Goal: Task Accomplishment & Management: Manage account settings

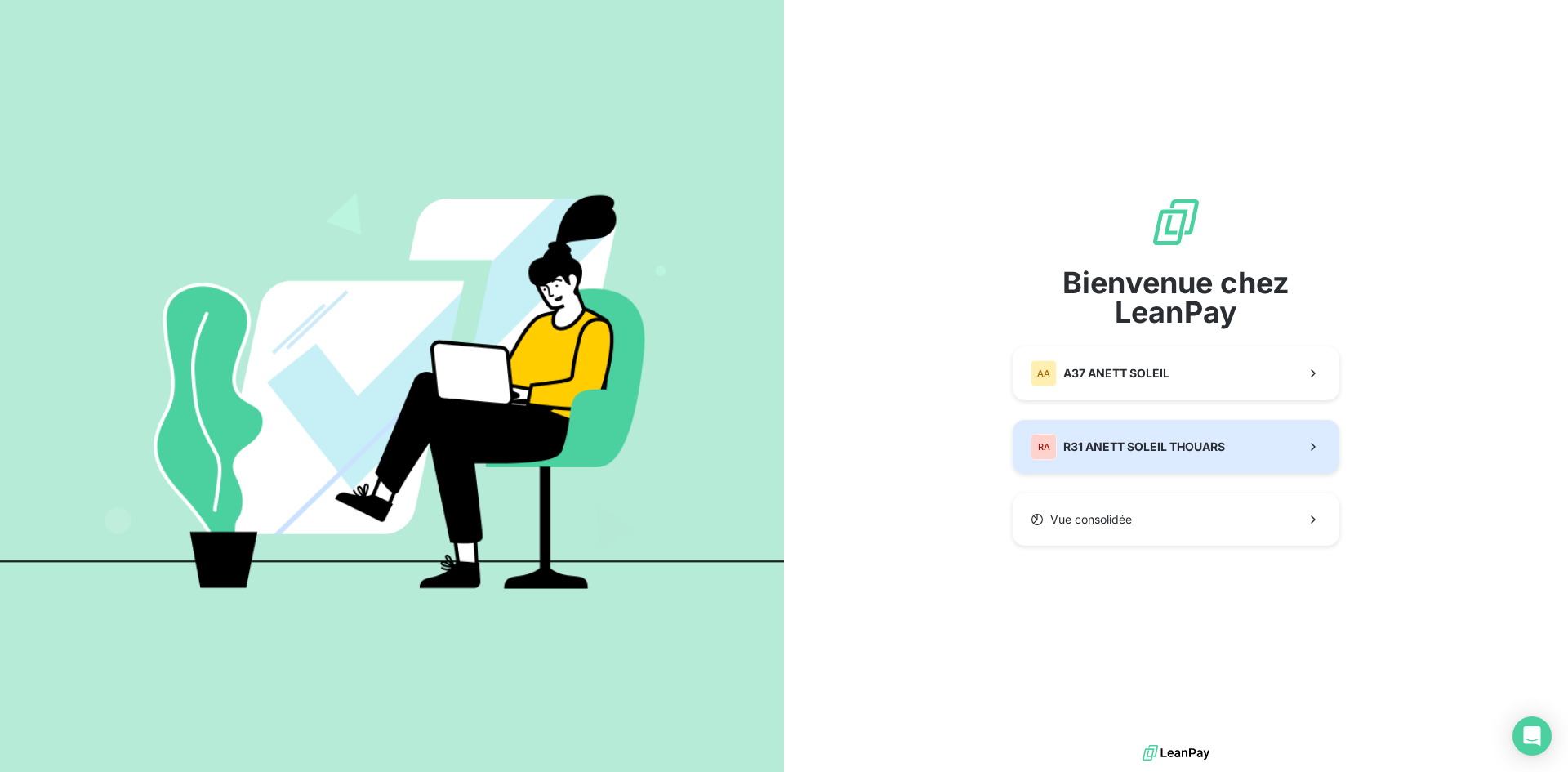
click at [850, 442] on button "RA R31 ANETT SOLEIL THOUARS" at bounding box center [1176, 446] width 327 height 54
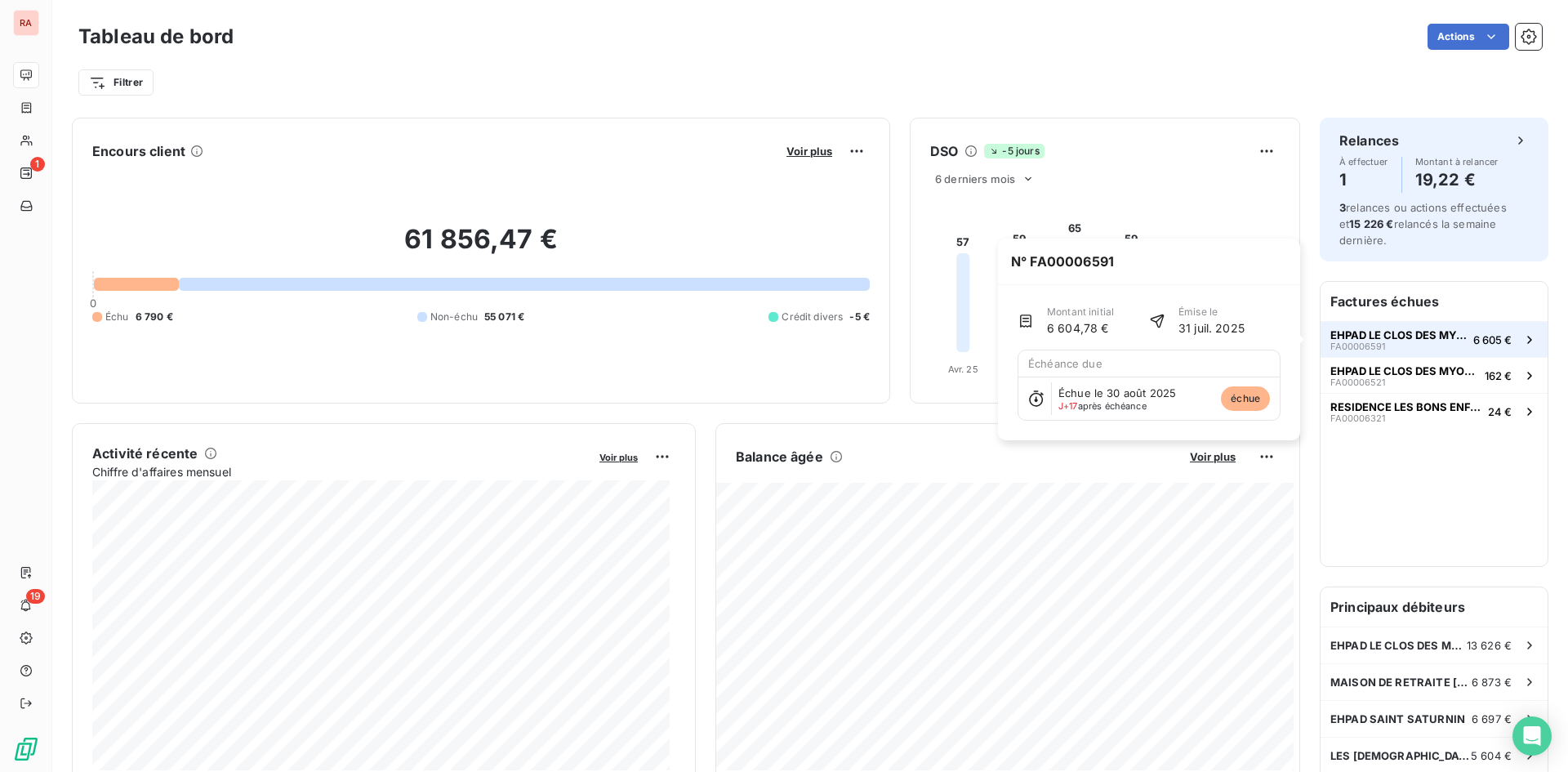
click at [850, 331] on span "EHPAD LE CLOS DES MYOSOTIS" at bounding box center [1399, 335] width 136 height 13
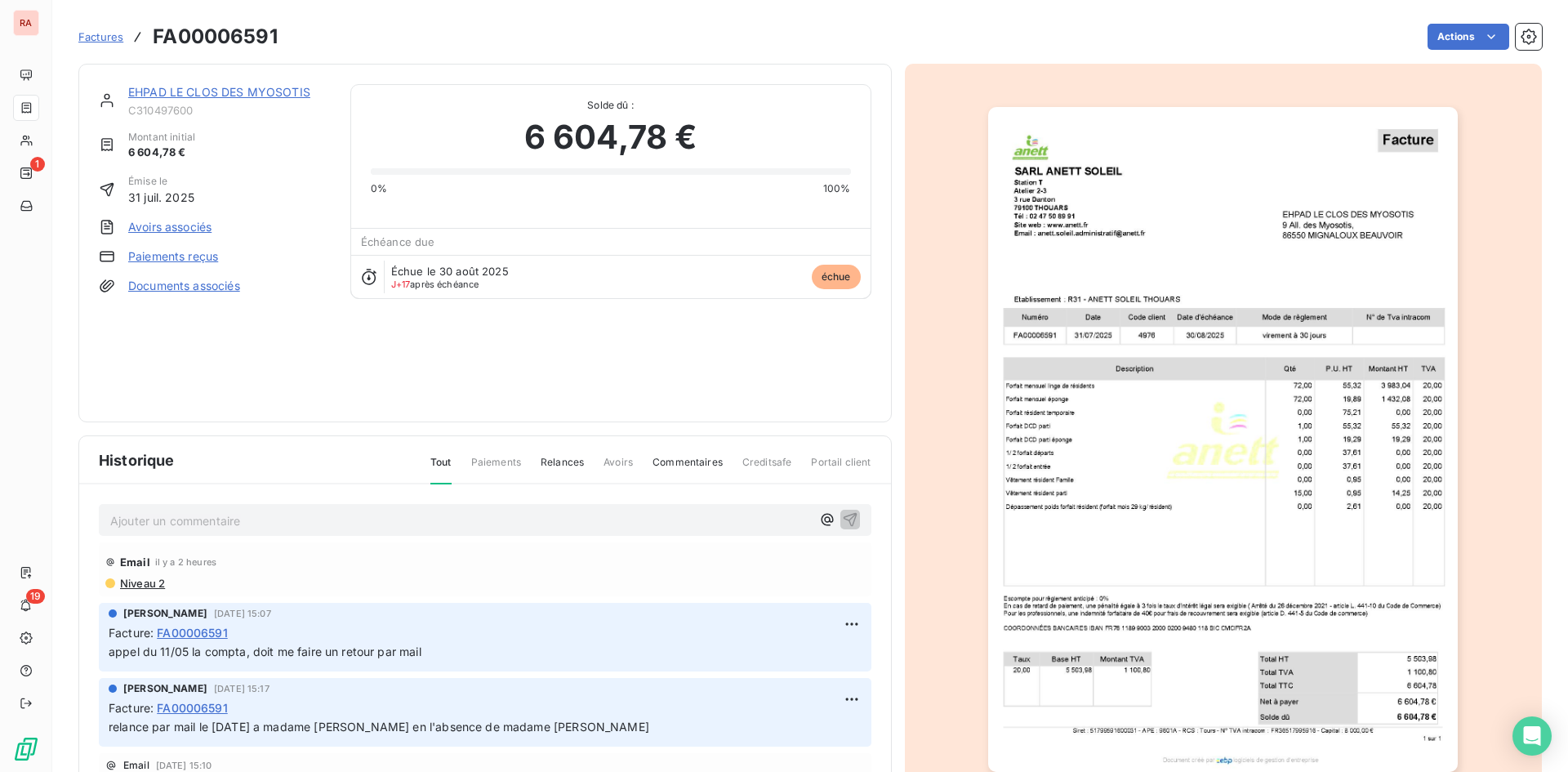
click at [279, 93] on link "EHPAD LE CLOS DES MYOSOTIS" at bounding box center [220, 92] width 182 height 14
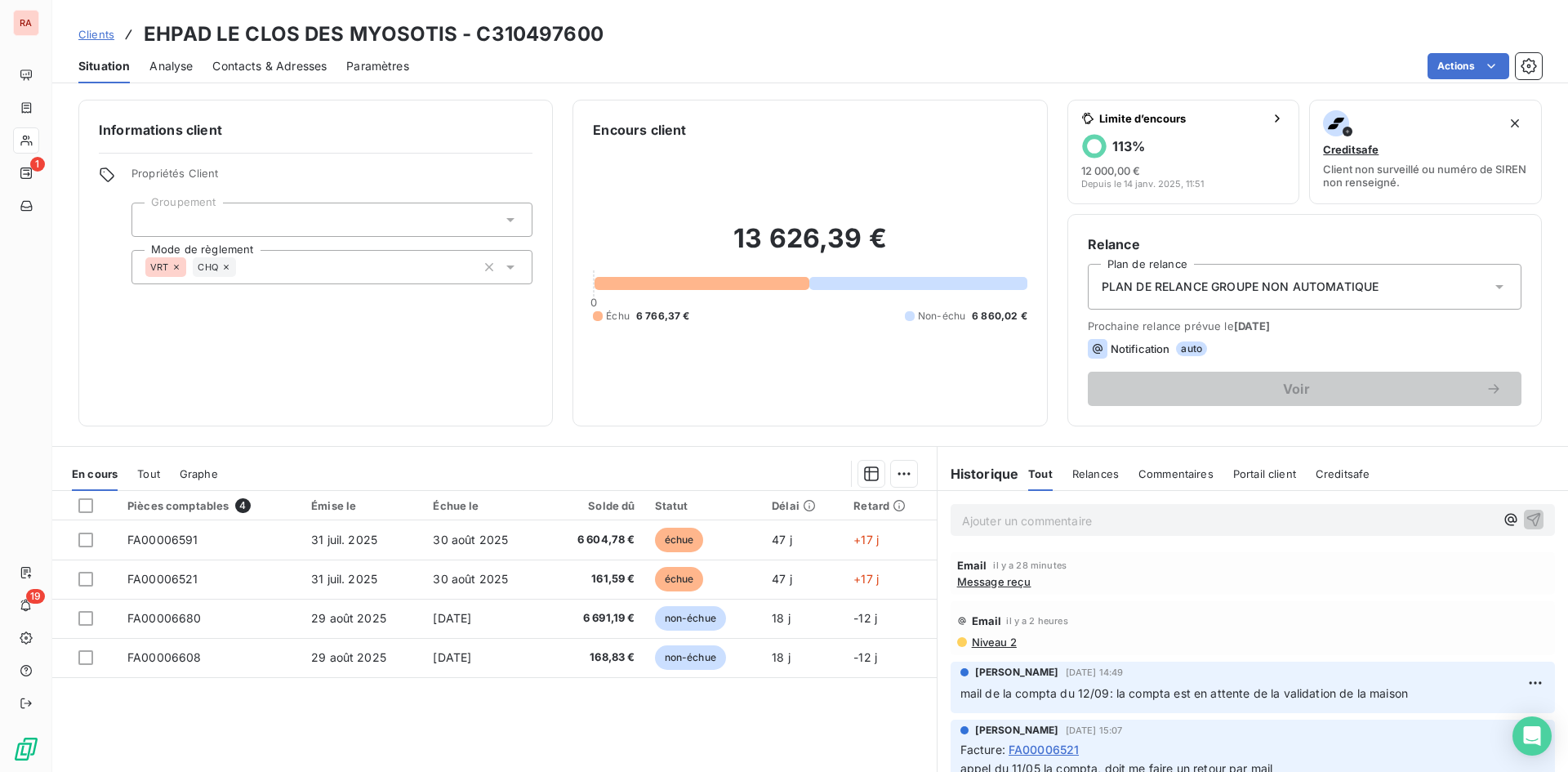
click at [850, 521] on p "Ajouter un commentaire ﻿" at bounding box center [1228, 521] width 532 height 20
click at [850, 518] on icon "button" at bounding box center [1534, 518] width 14 height 14
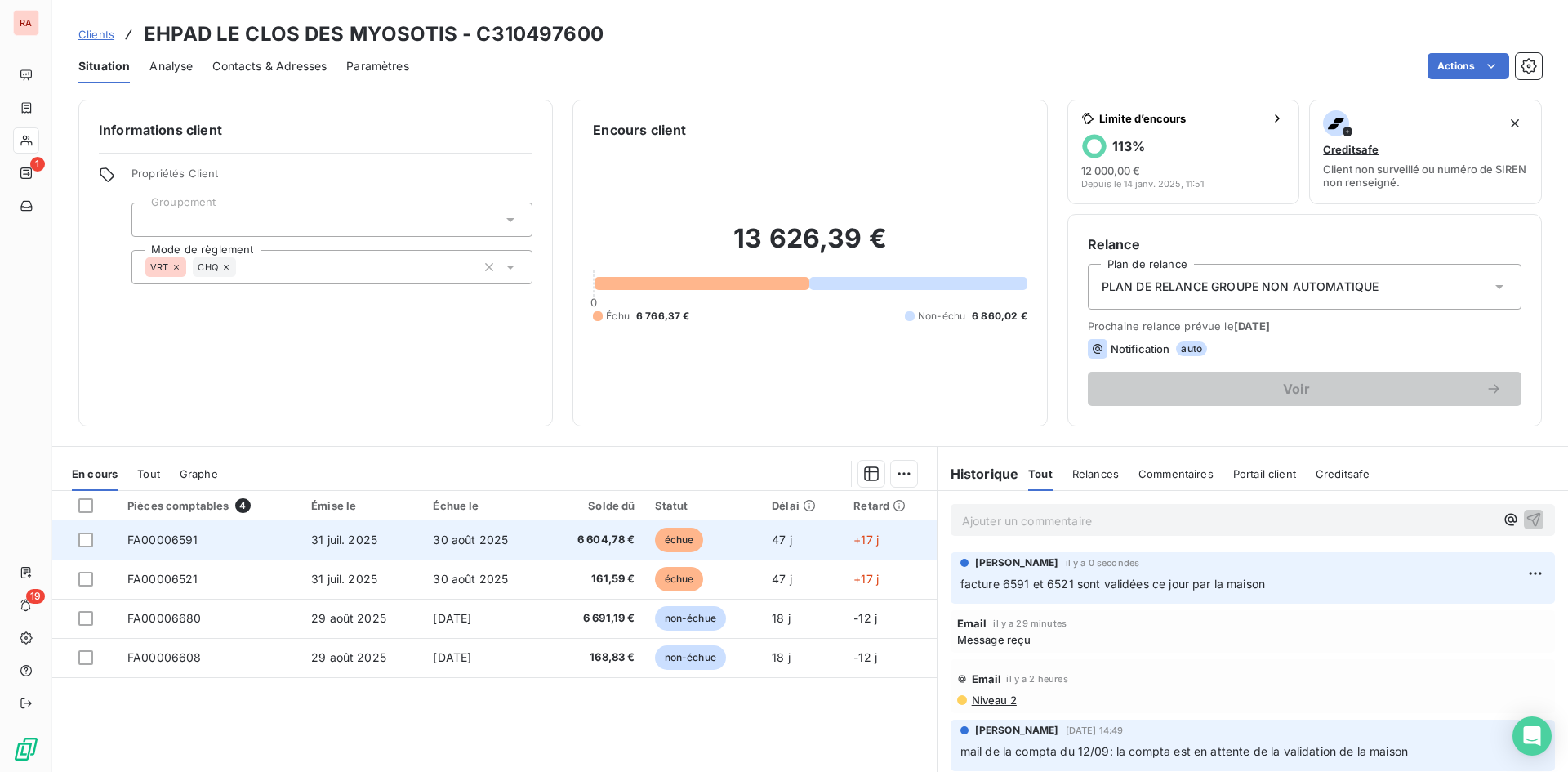
click at [177, 535] on span "FA00006591" at bounding box center [163, 539] width 71 height 14
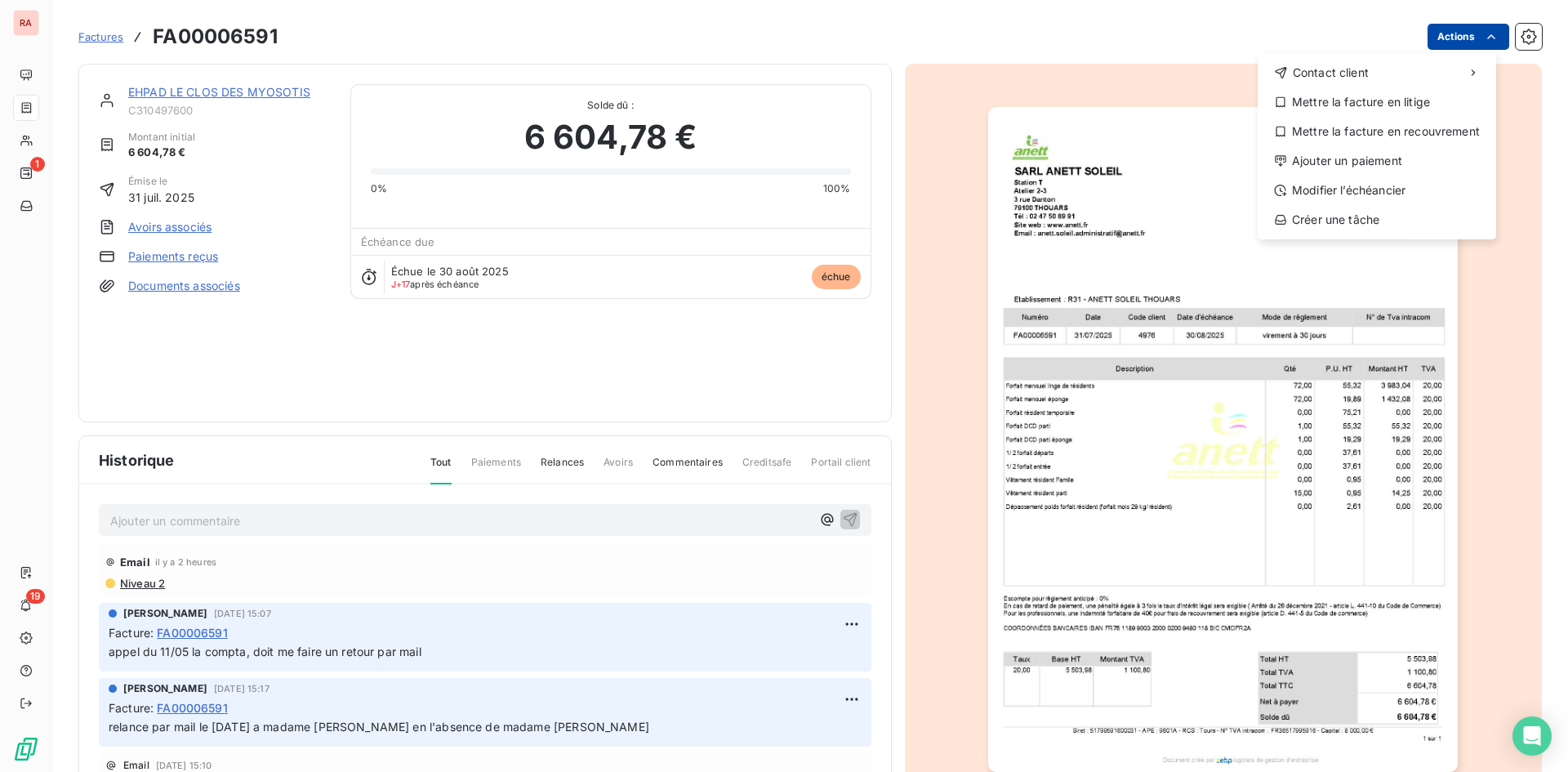
click at [850, 35] on html "RA 1 19 Factures FA00006591 Actions Contact client Mettre la facture en litige …" at bounding box center [784, 386] width 1568 height 772
click at [850, 163] on div "Ajouter un paiement" at bounding box center [1376, 161] width 226 height 26
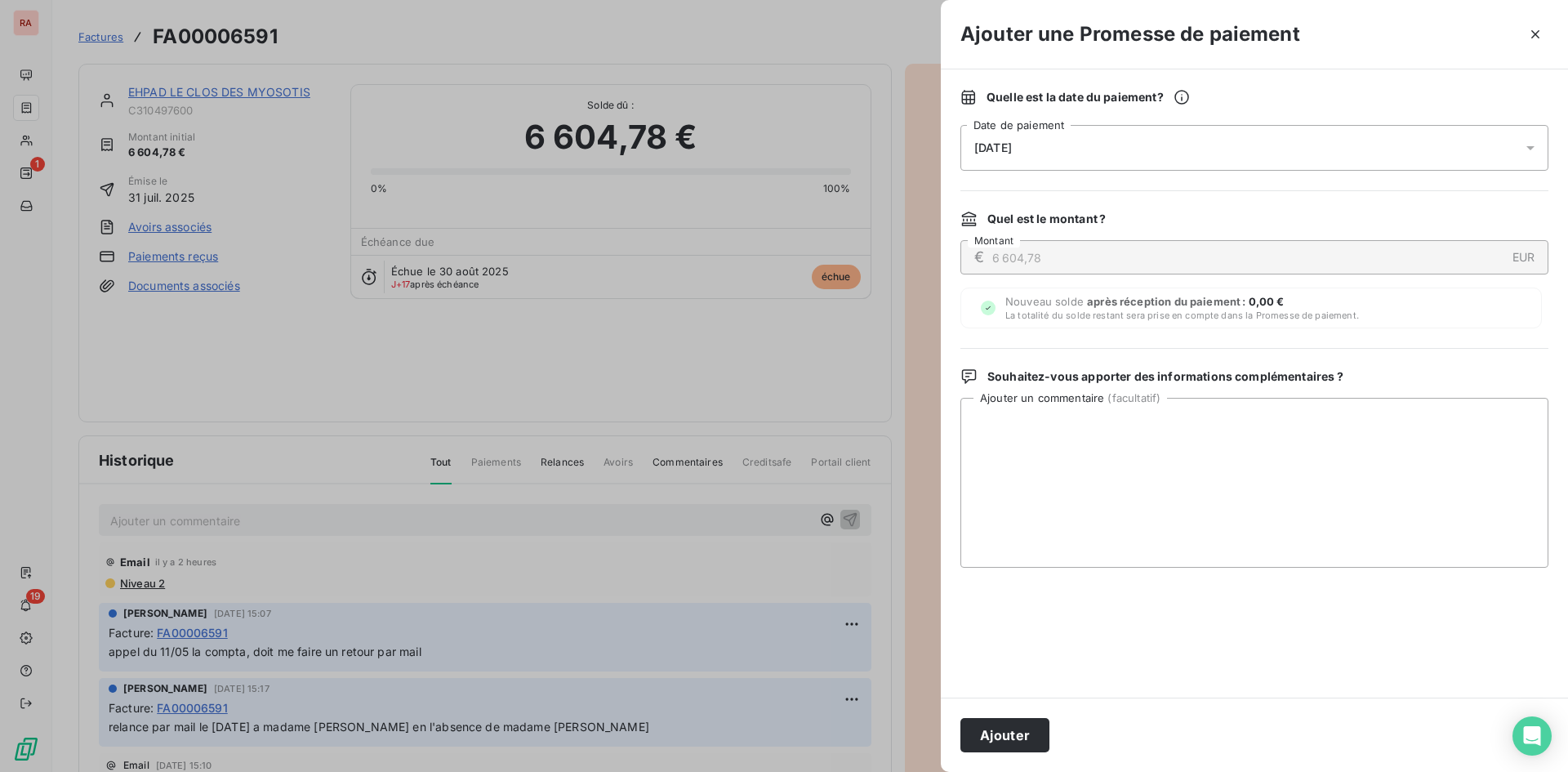
click at [850, 146] on icon at bounding box center [1531, 148] width 9 height 4
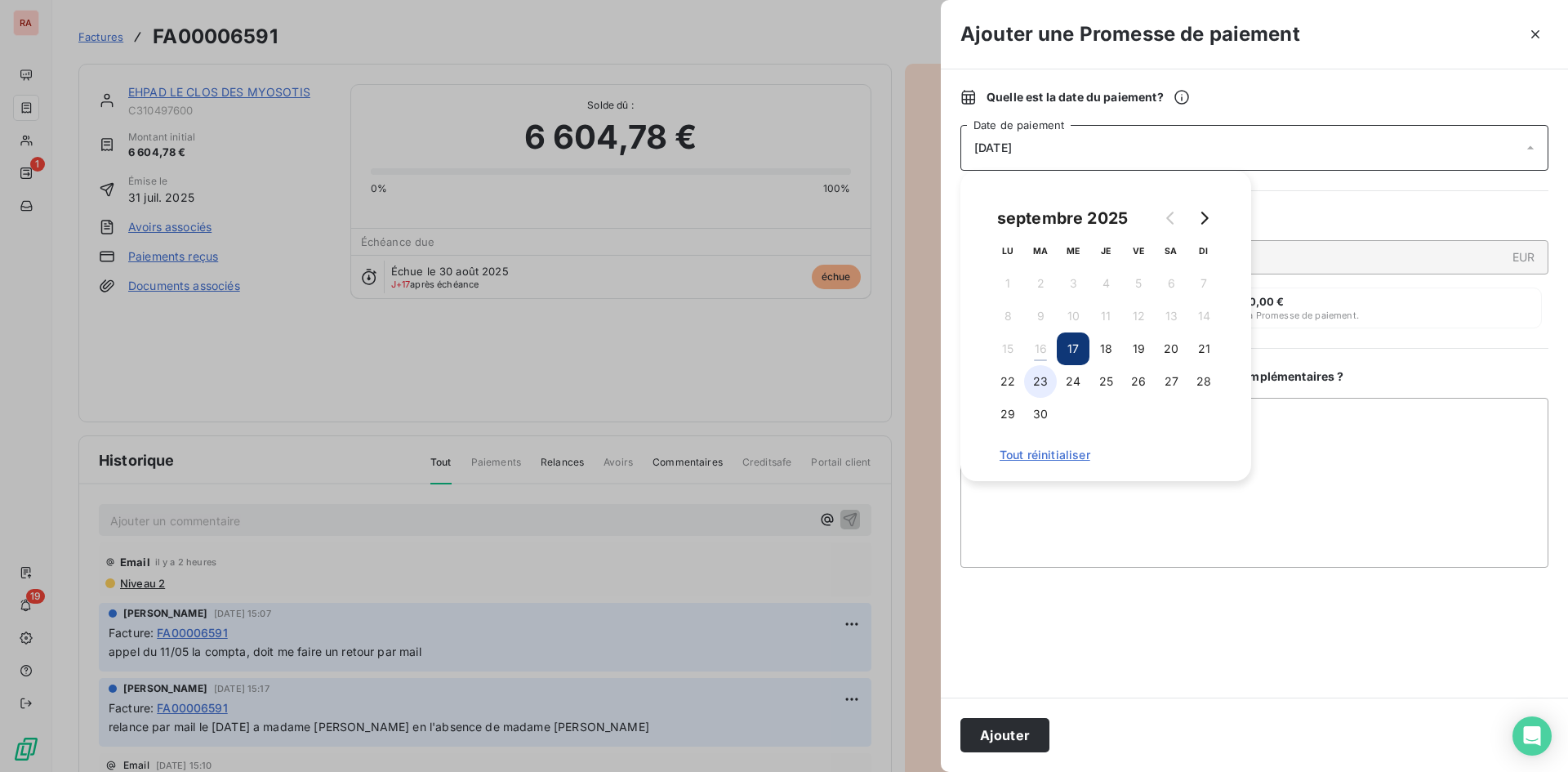
click at [850, 382] on button "23" at bounding box center [1040, 381] width 32 height 32
click at [850, 740] on button "Ajouter" at bounding box center [1004, 735] width 89 height 34
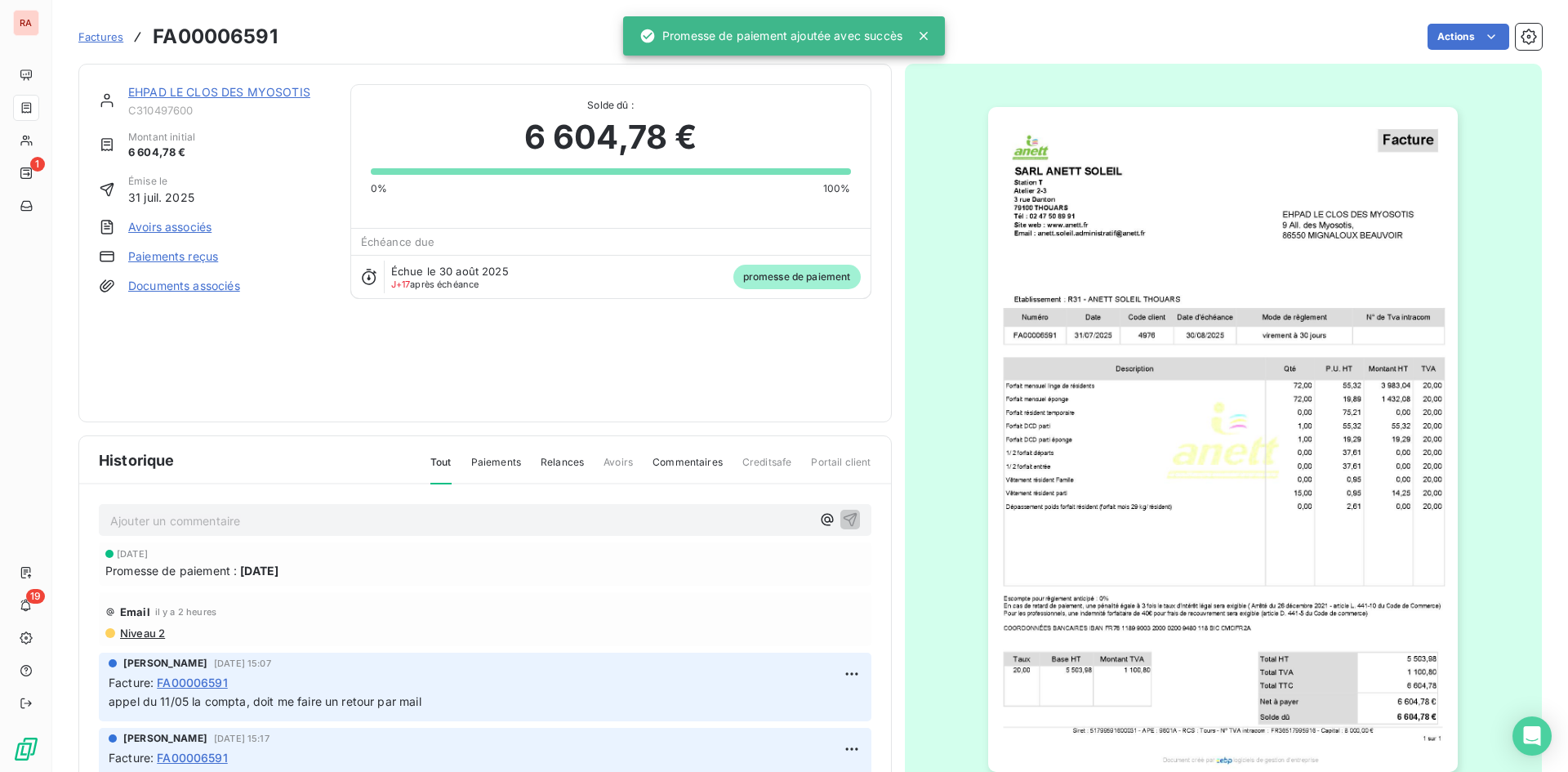
click at [186, 94] on link "EHPAD LE CLOS DES MYOSOTIS" at bounding box center [220, 92] width 182 height 14
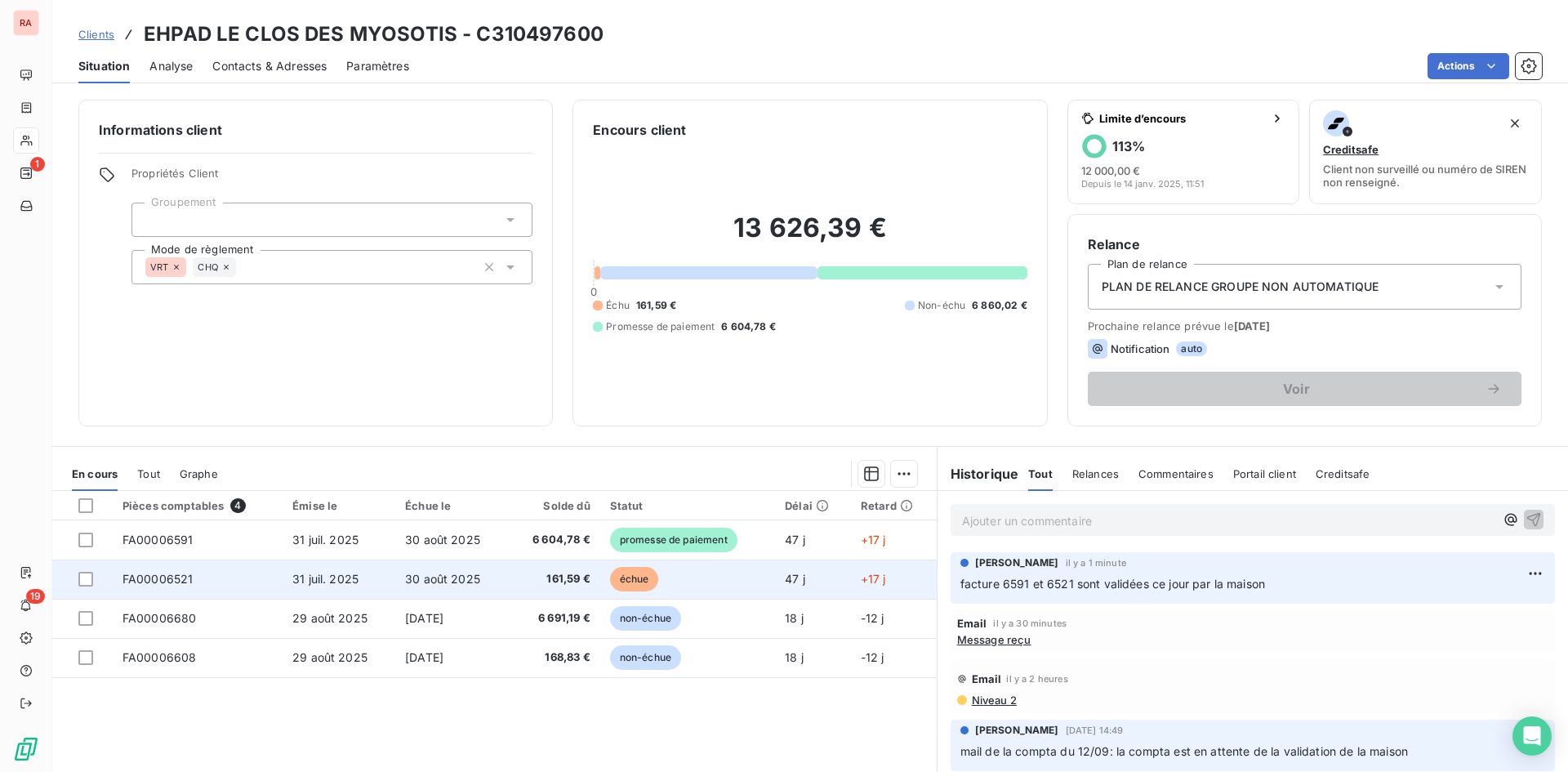
click at [177, 575] on span "FA00006521" at bounding box center [157, 579] width 71 height 14
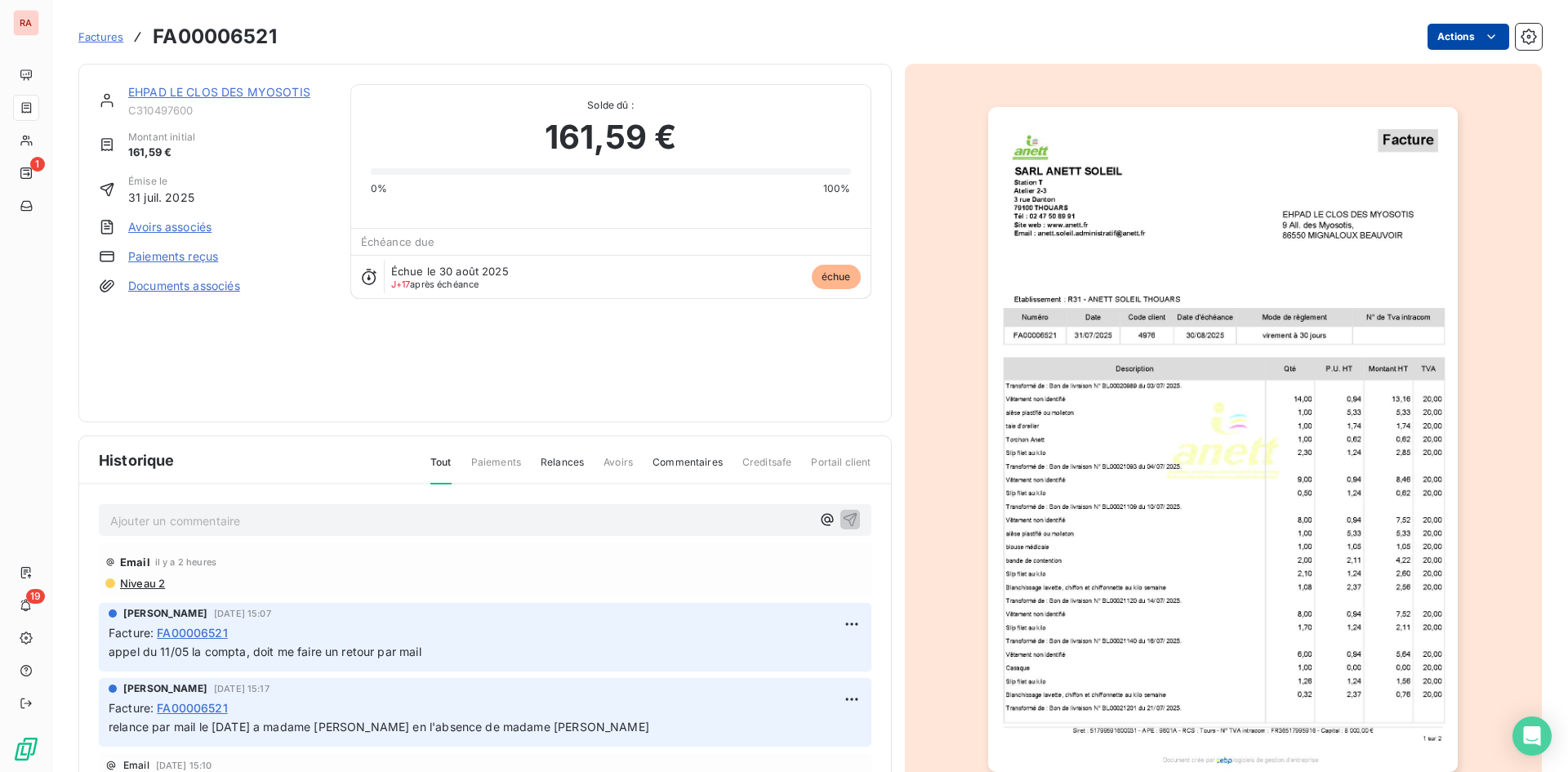
click at [850, 39] on html "RA 1 19 Factures FA00006521 Actions EHPAD LE CLOS DES MYOSOTIS C310497600 Monta…" at bounding box center [784, 386] width 1568 height 772
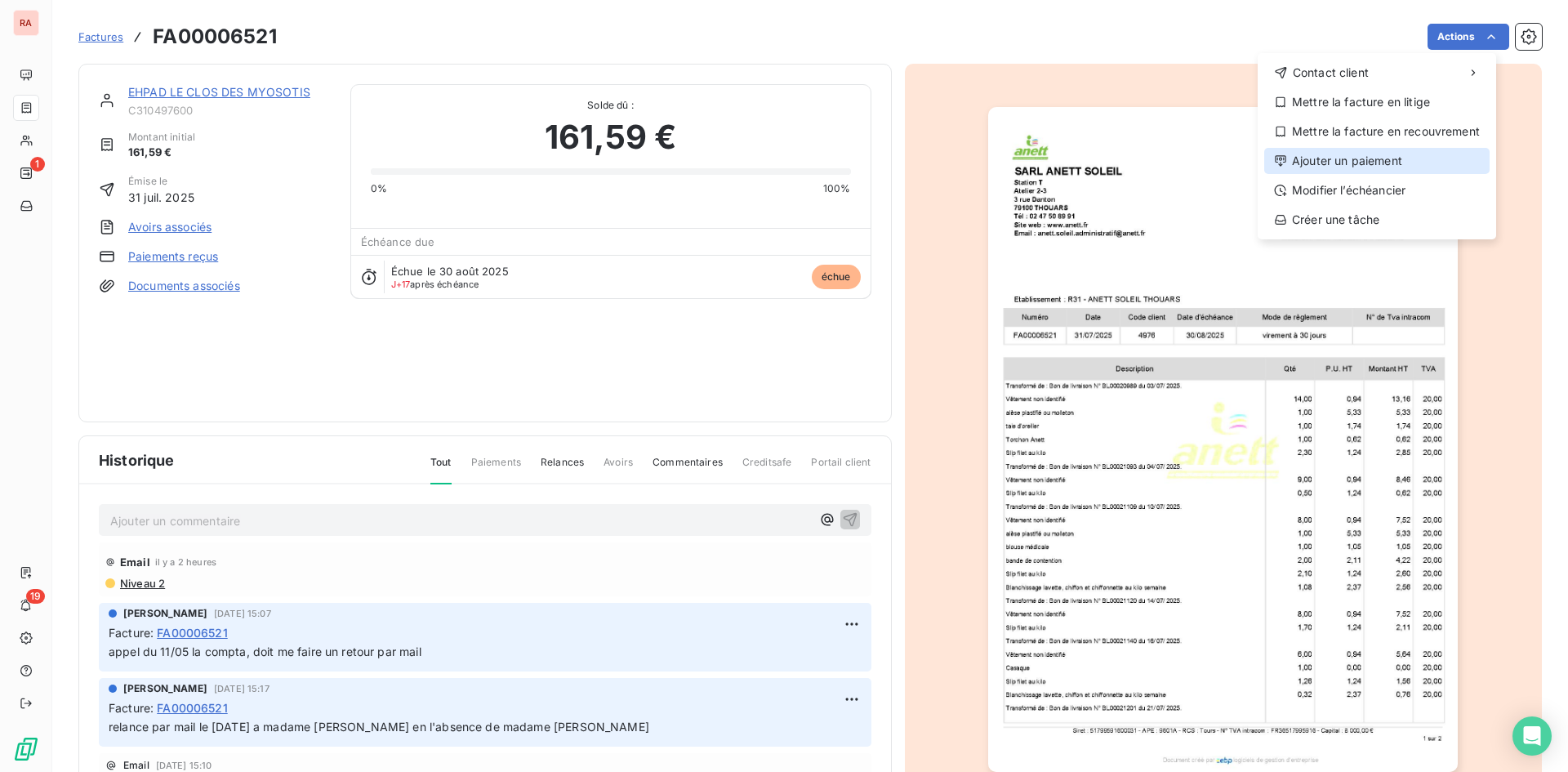
click at [850, 156] on div "Ajouter un paiement" at bounding box center [1376, 161] width 226 height 26
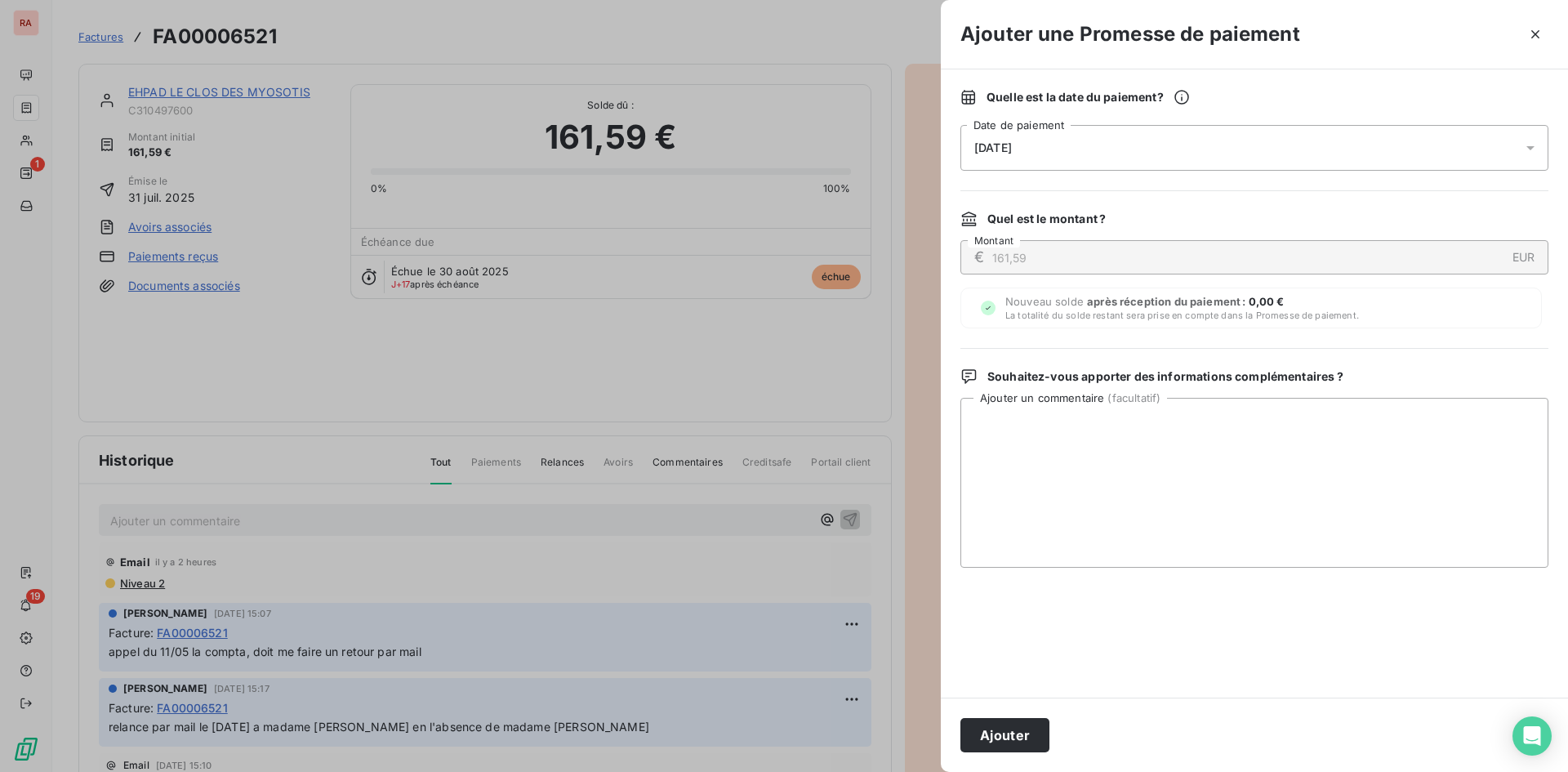
click at [850, 139] on div "[DATE]" at bounding box center [1254, 148] width 588 height 46
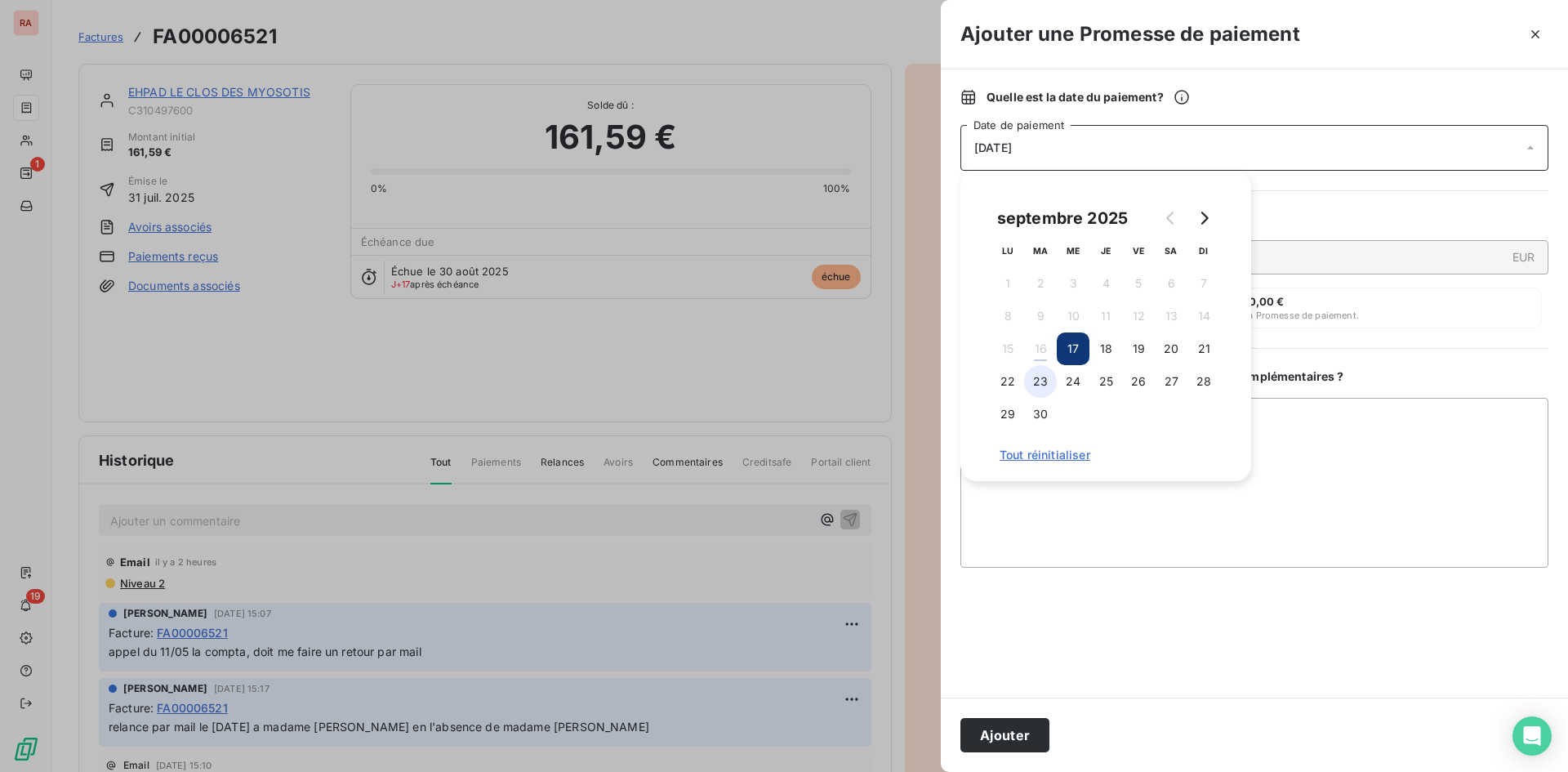
click at [850, 375] on button "23" at bounding box center [1040, 381] width 32 height 32
click at [850, 732] on button "Ajouter" at bounding box center [1004, 735] width 89 height 34
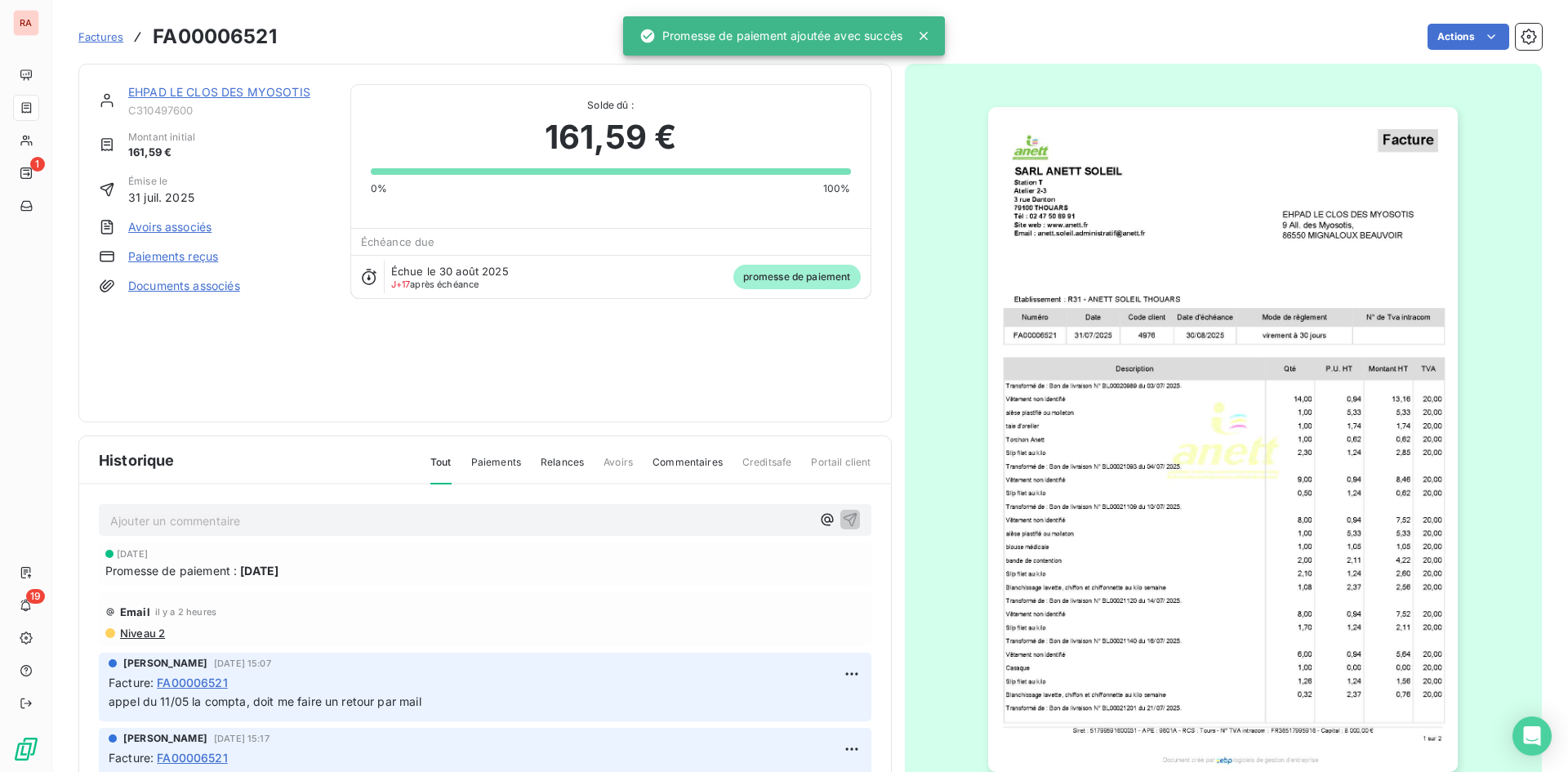
click at [95, 37] on span "Factures" at bounding box center [100, 36] width 45 height 13
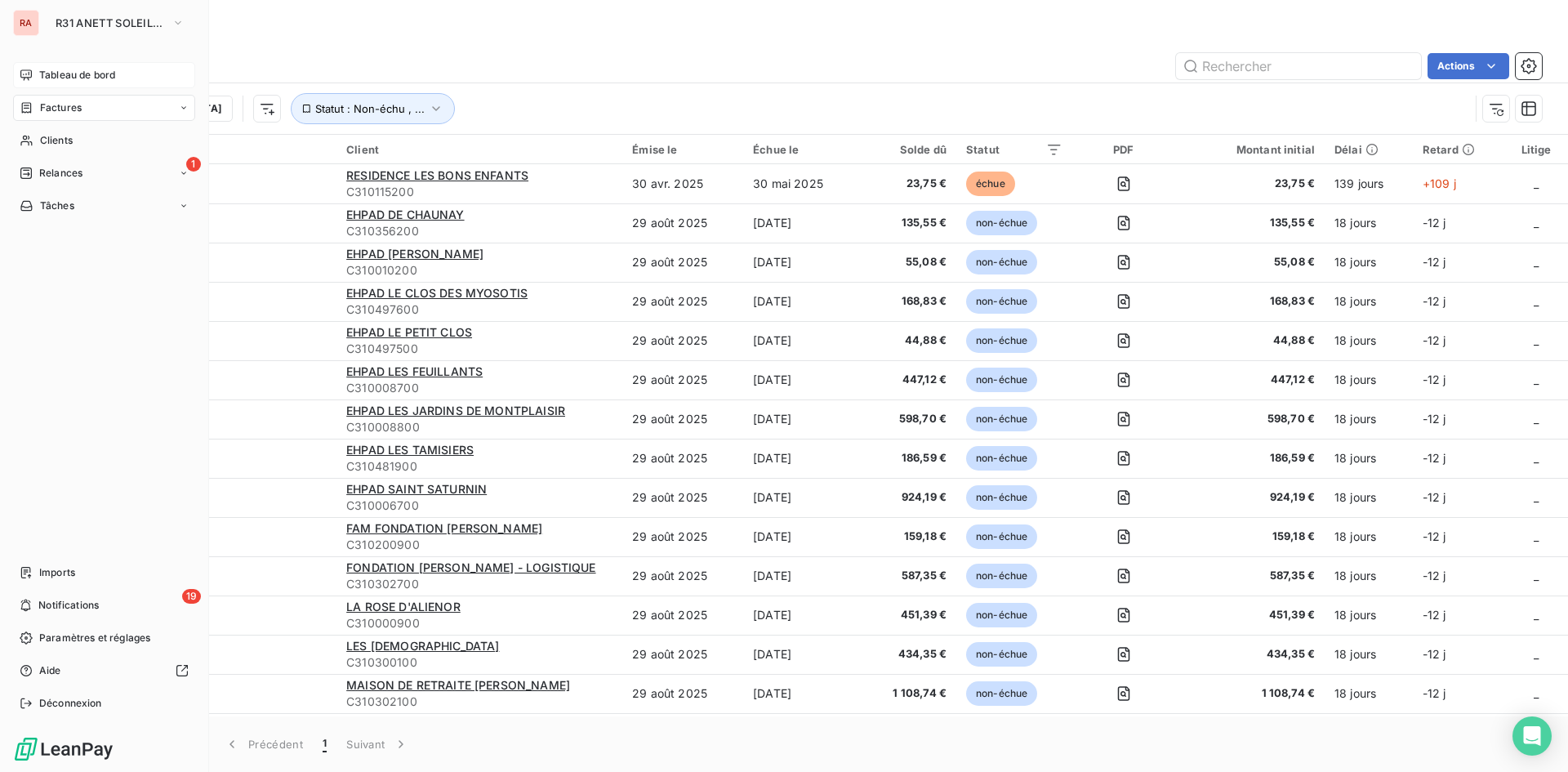
click at [77, 67] on div "Tableau de bord" at bounding box center [104, 75] width 182 height 26
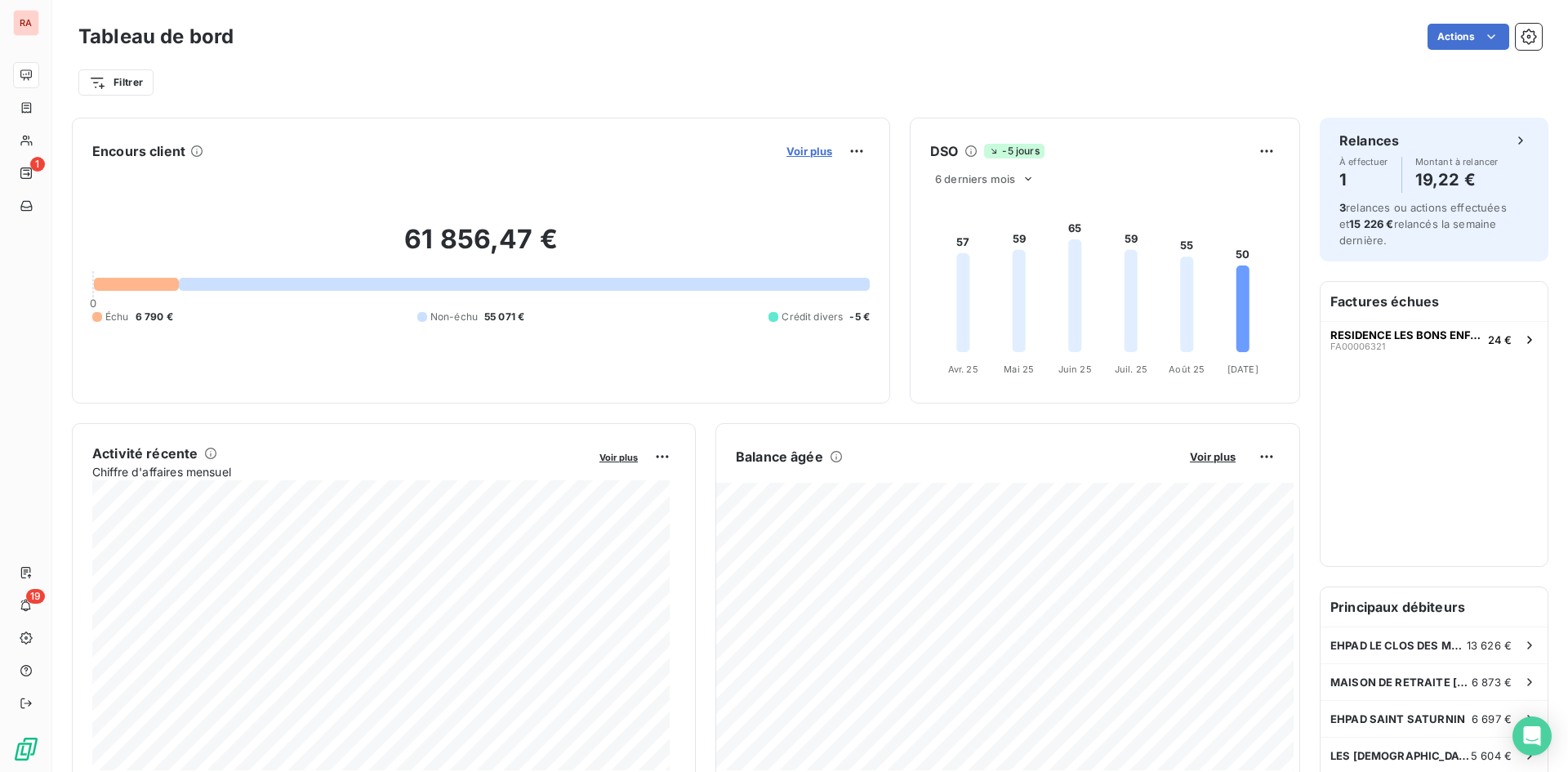
click at [798, 146] on span "Voir plus" at bounding box center [810, 151] width 46 height 13
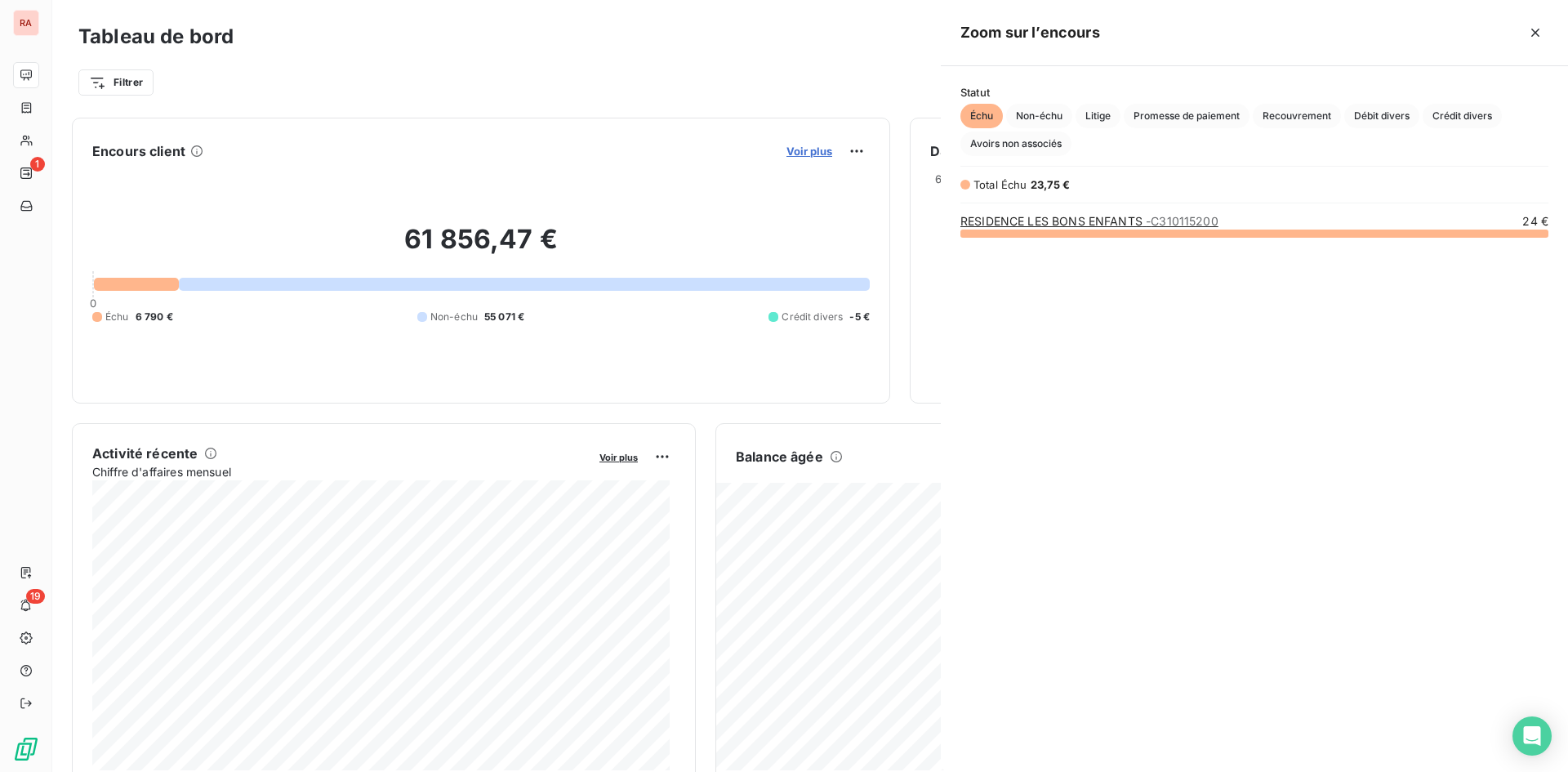
scroll to position [527, 615]
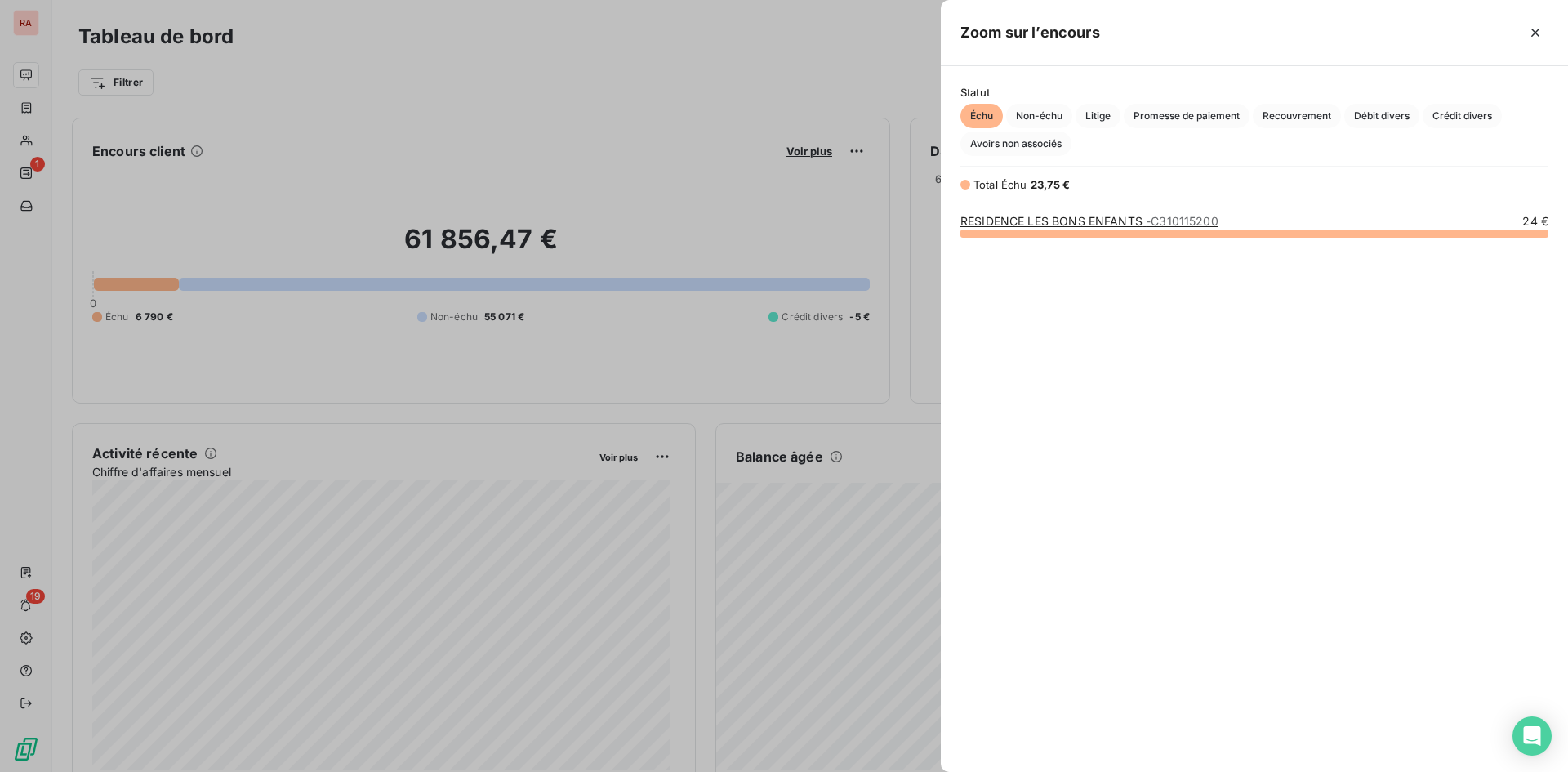
click at [598, 79] on div at bounding box center [784, 386] width 1568 height 772
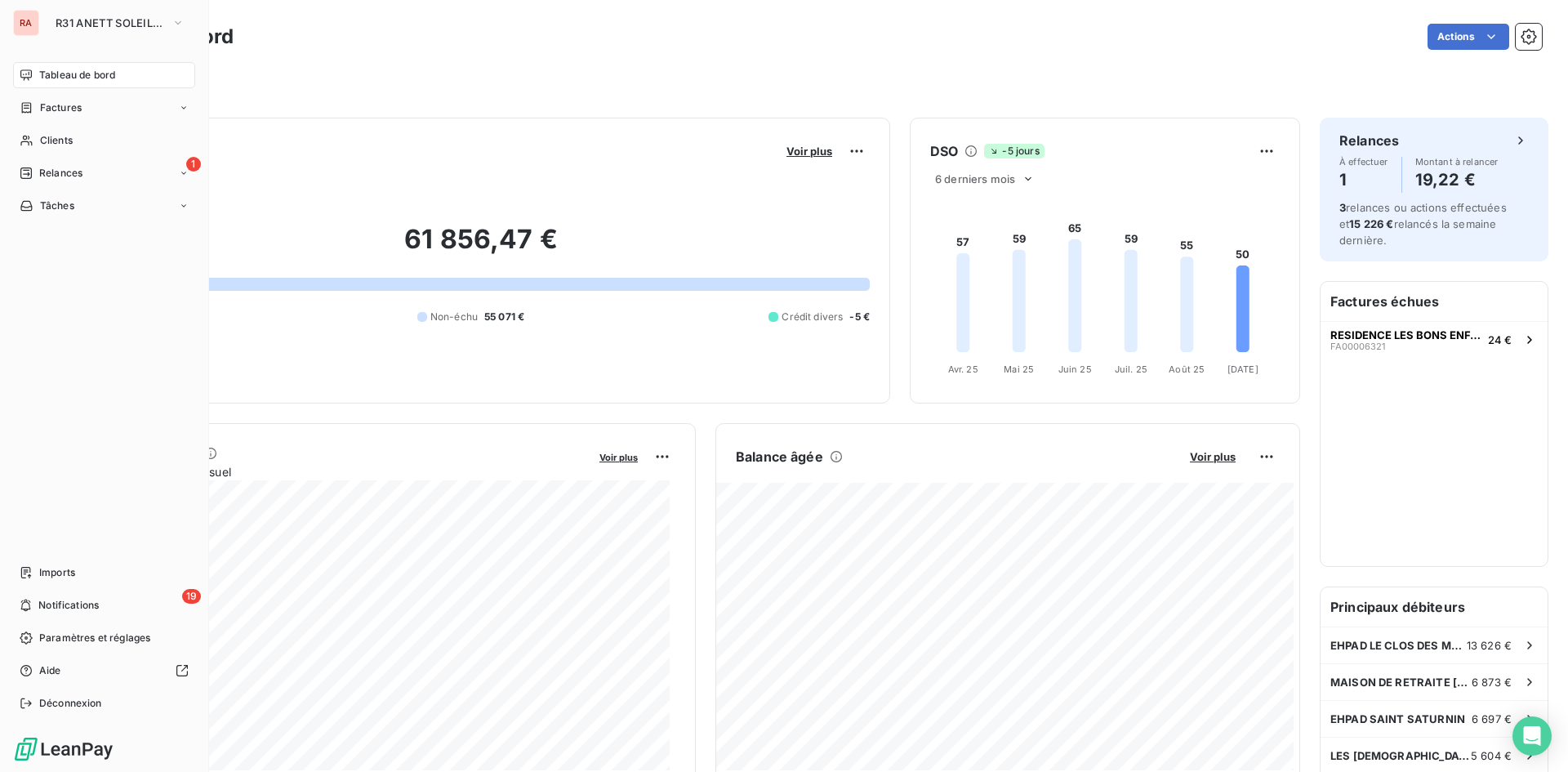
click at [89, 72] on span "Tableau de bord" at bounding box center [77, 75] width 76 height 14
click at [129, 19] on span "R31 ANETT SOLEIL THOUARS" at bounding box center [110, 22] width 110 height 13
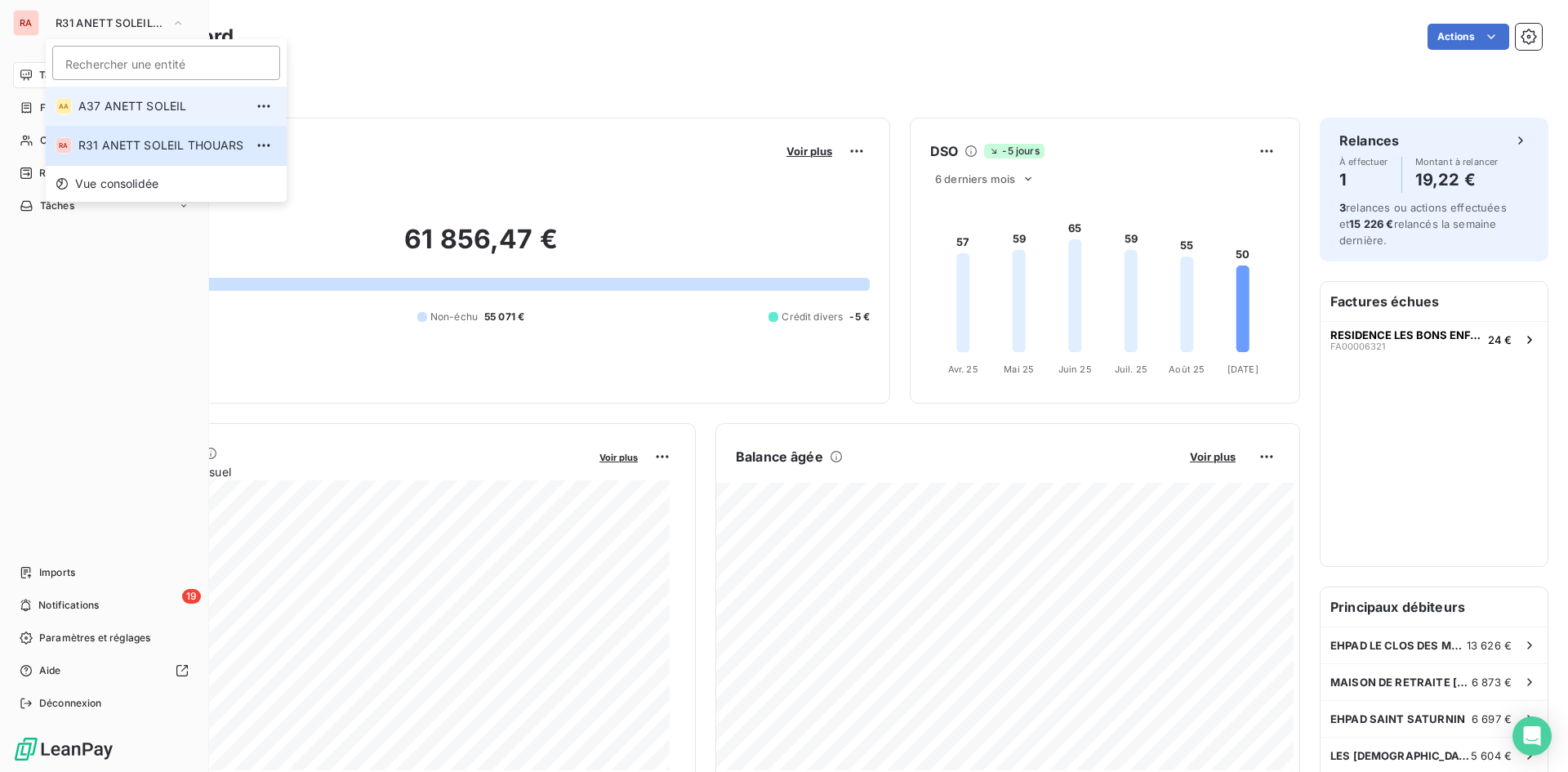
click at [140, 108] on span "A37 ANETT SOLEIL" at bounding box center [161, 106] width 166 height 16
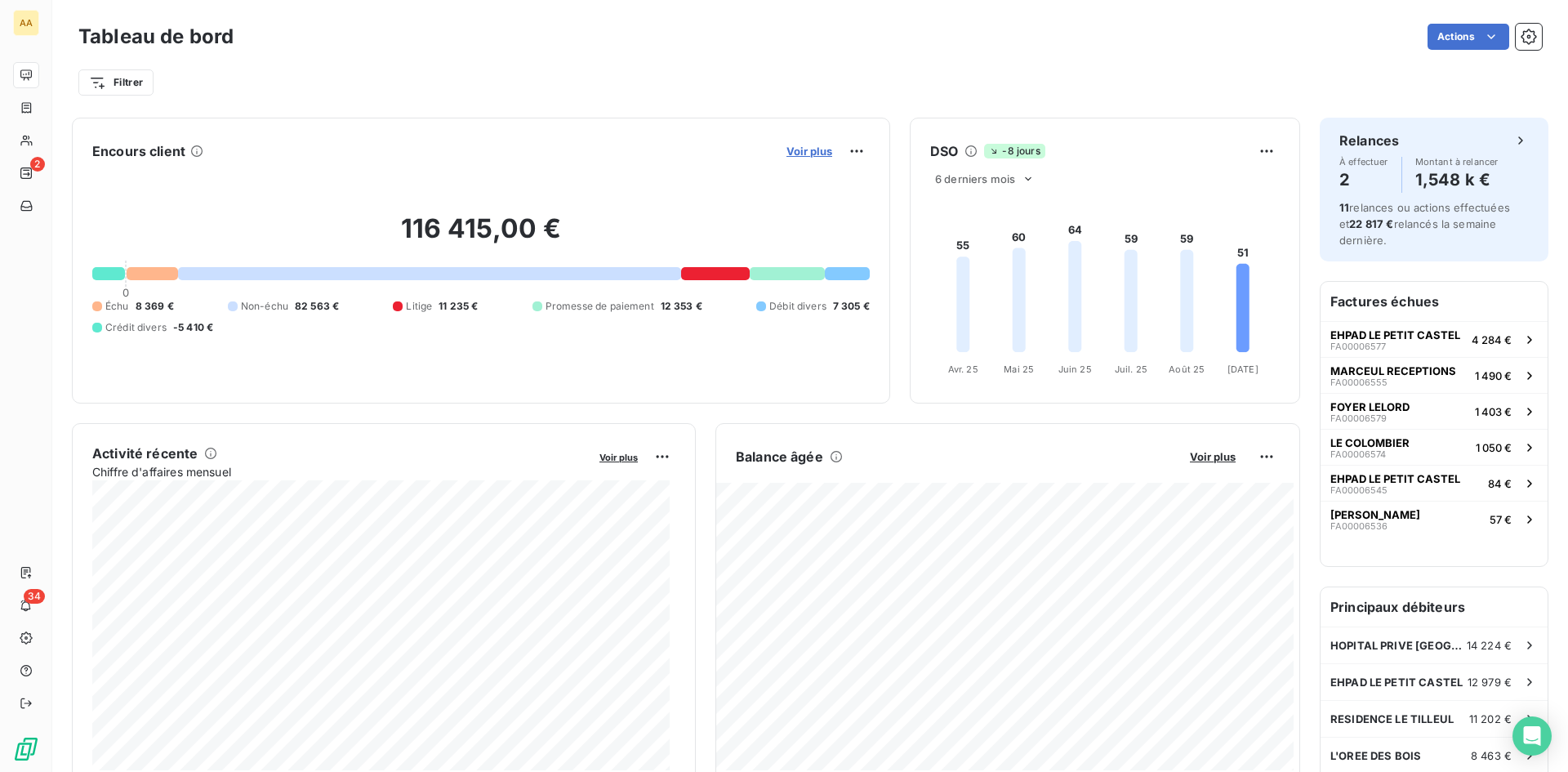
click at [811, 148] on span "Voir plus" at bounding box center [810, 151] width 46 height 13
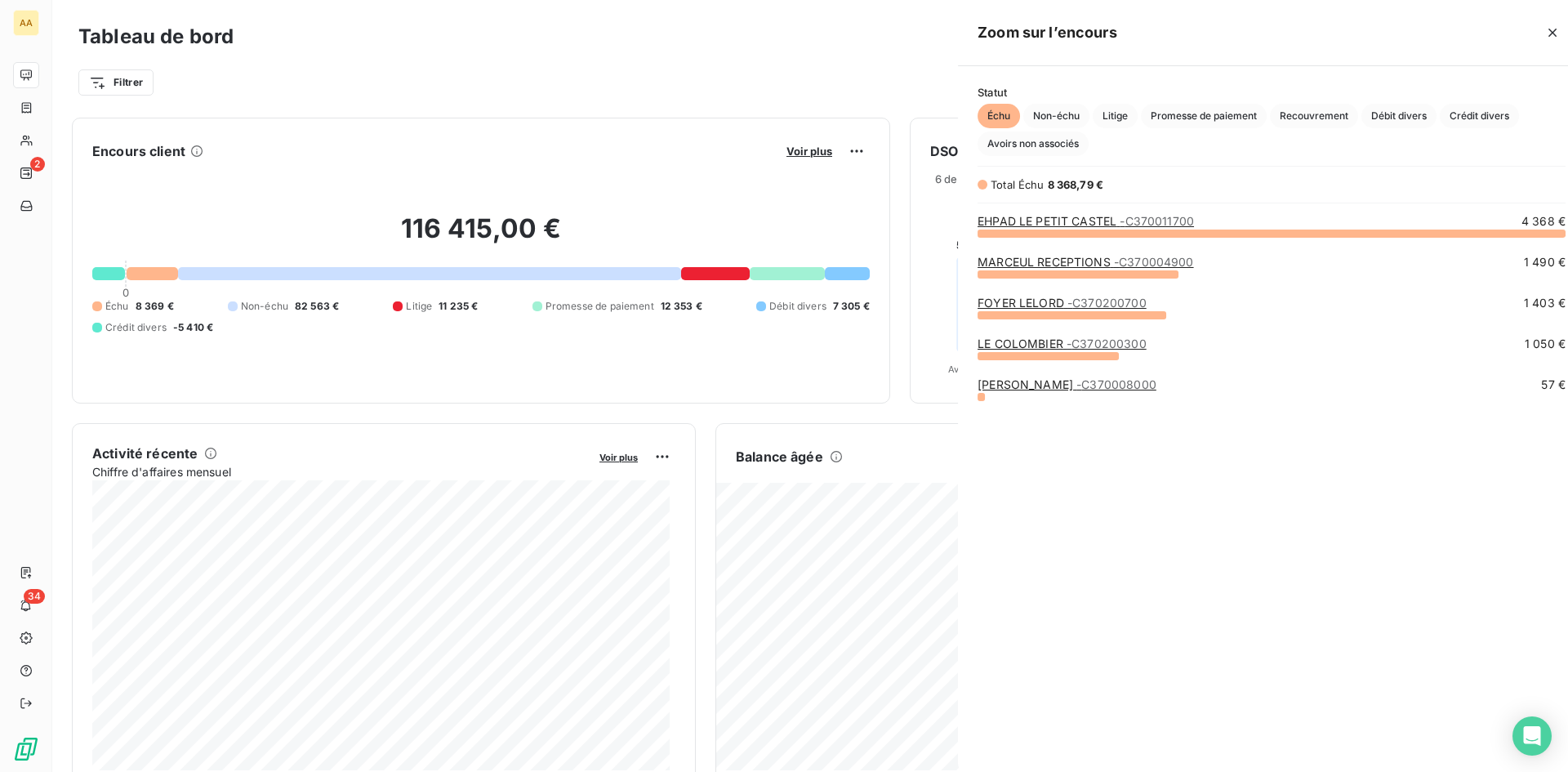
scroll to position [759, 615]
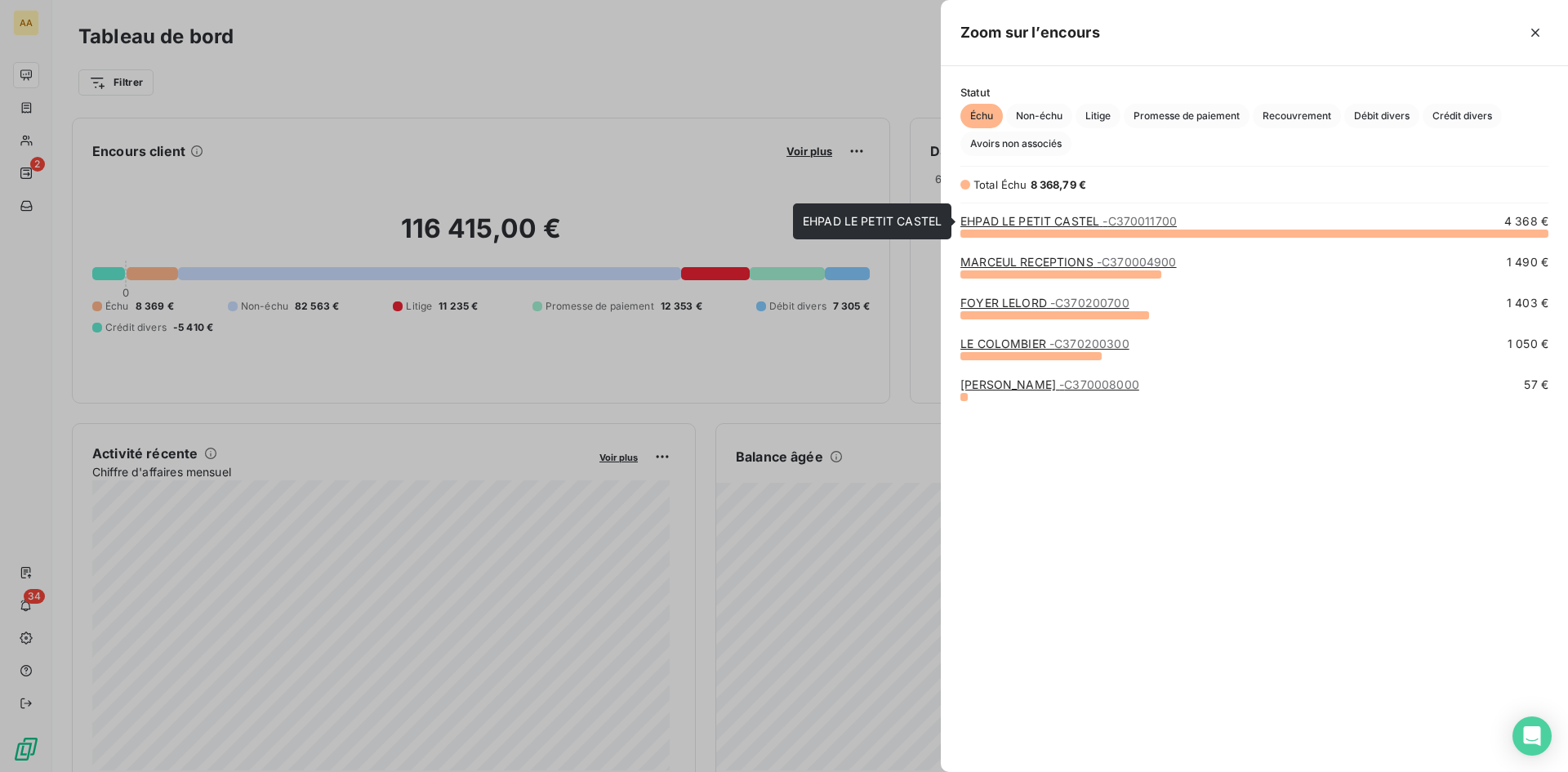
click at [850, 222] on link "EHPAD LE PETIT CASTEL - C370011700" at bounding box center [1068, 220] width 216 height 14
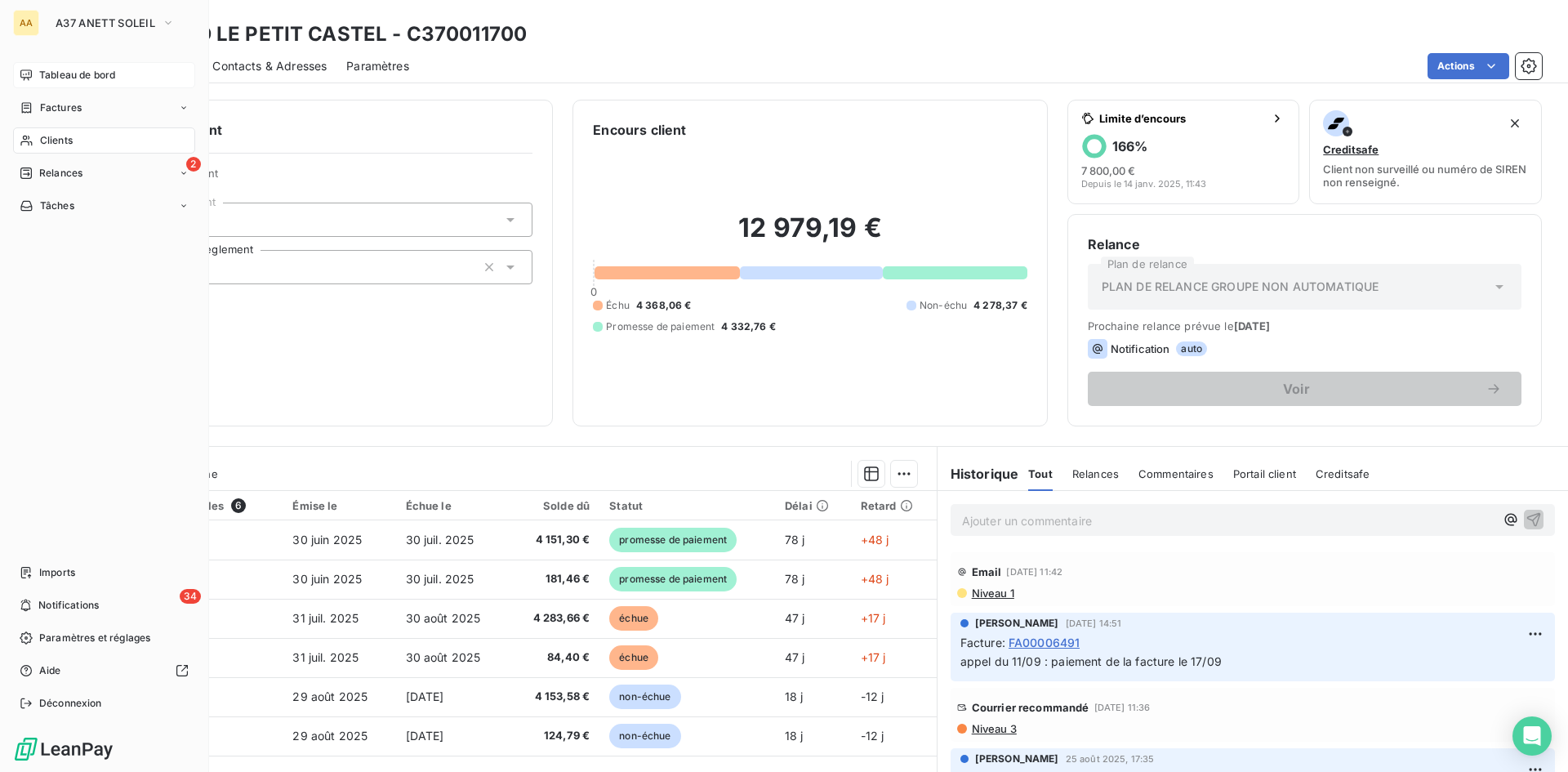
click at [73, 76] on span "Tableau de bord" at bounding box center [77, 75] width 76 height 14
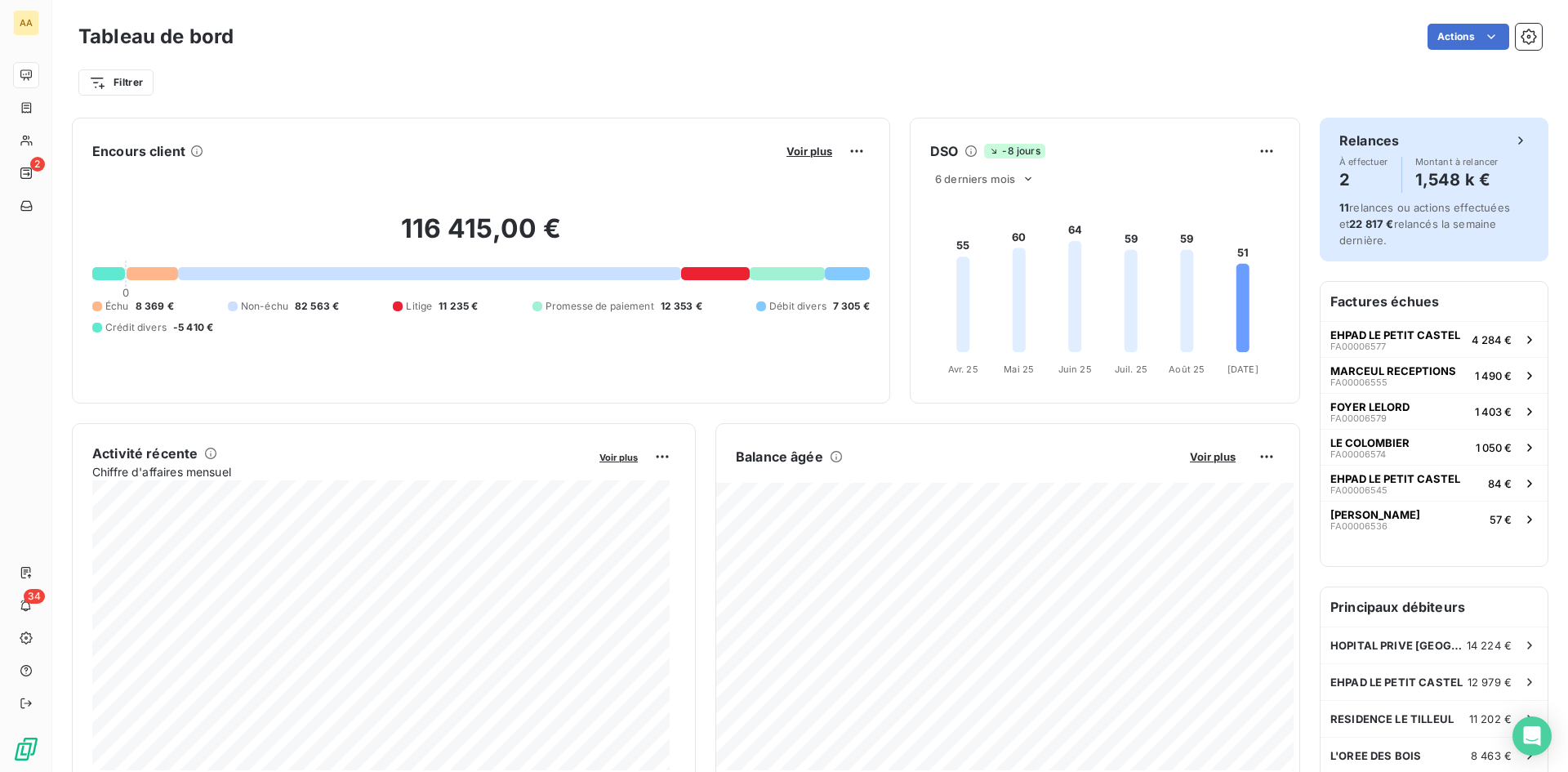
click at [850, 186] on h4 "1,548 k €" at bounding box center [1456, 180] width 83 height 26
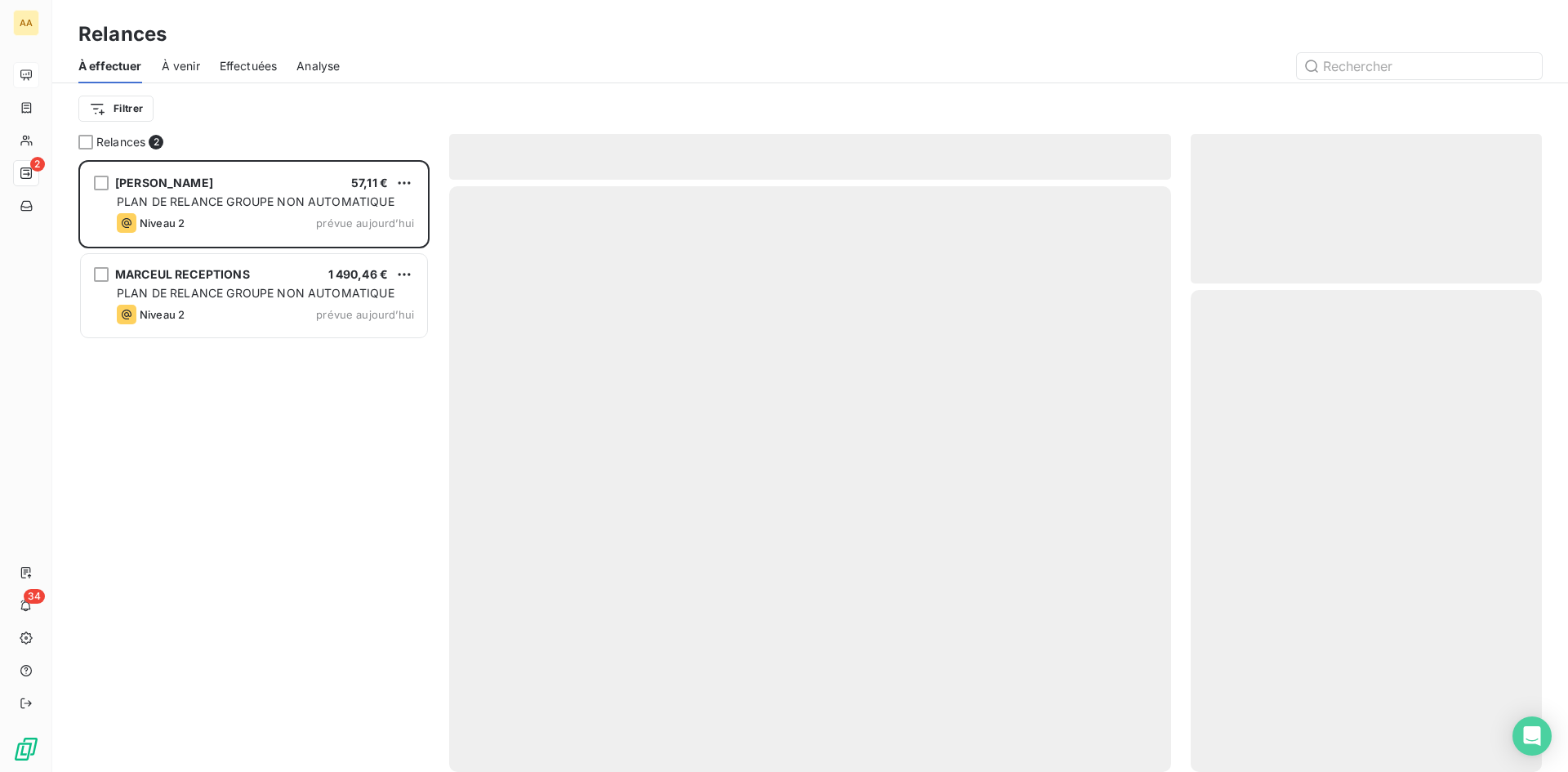
scroll to position [599, 339]
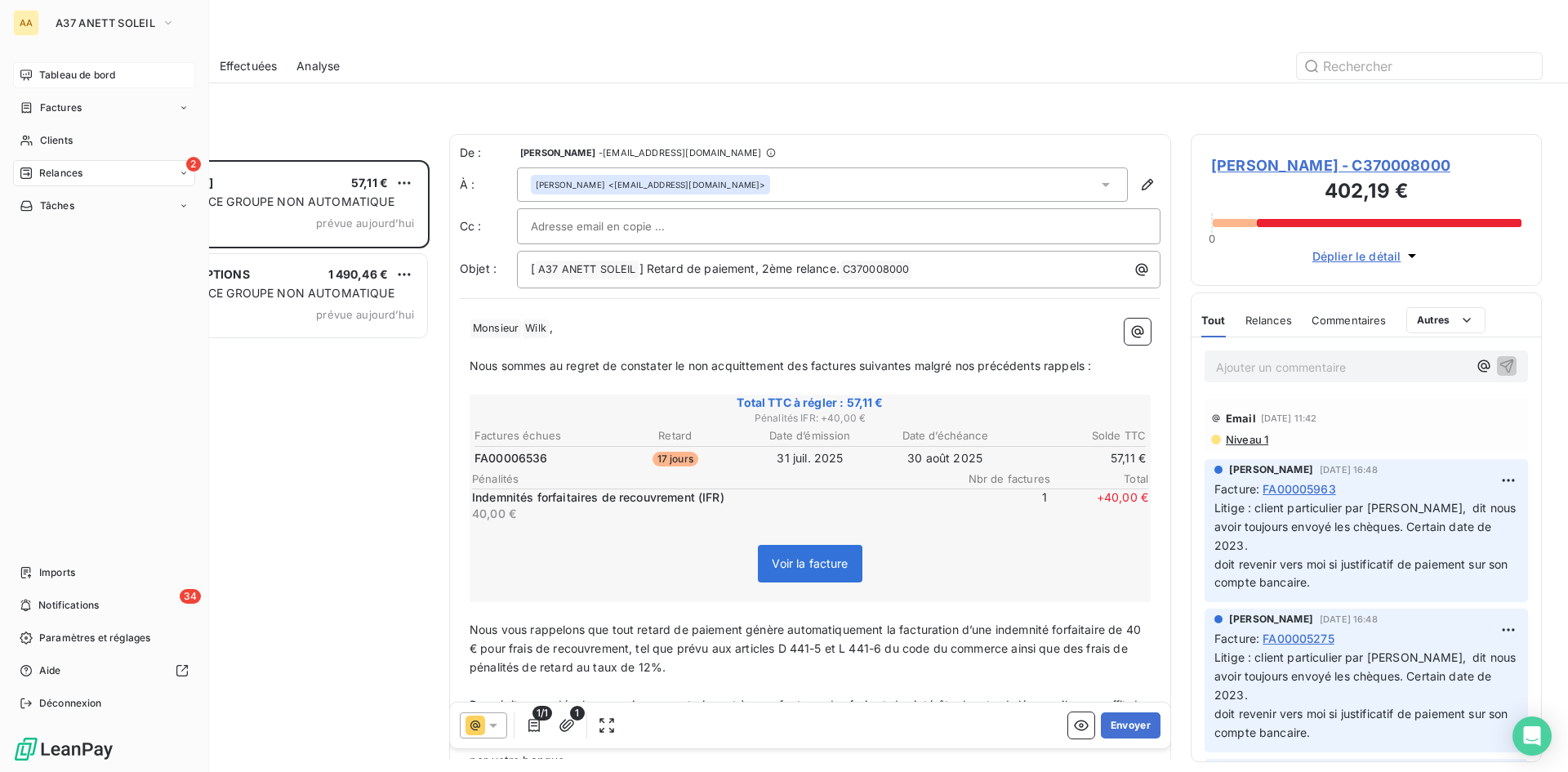
click at [71, 76] on span "Tableau de bord" at bounding box center [77, 75] width 76 height 14
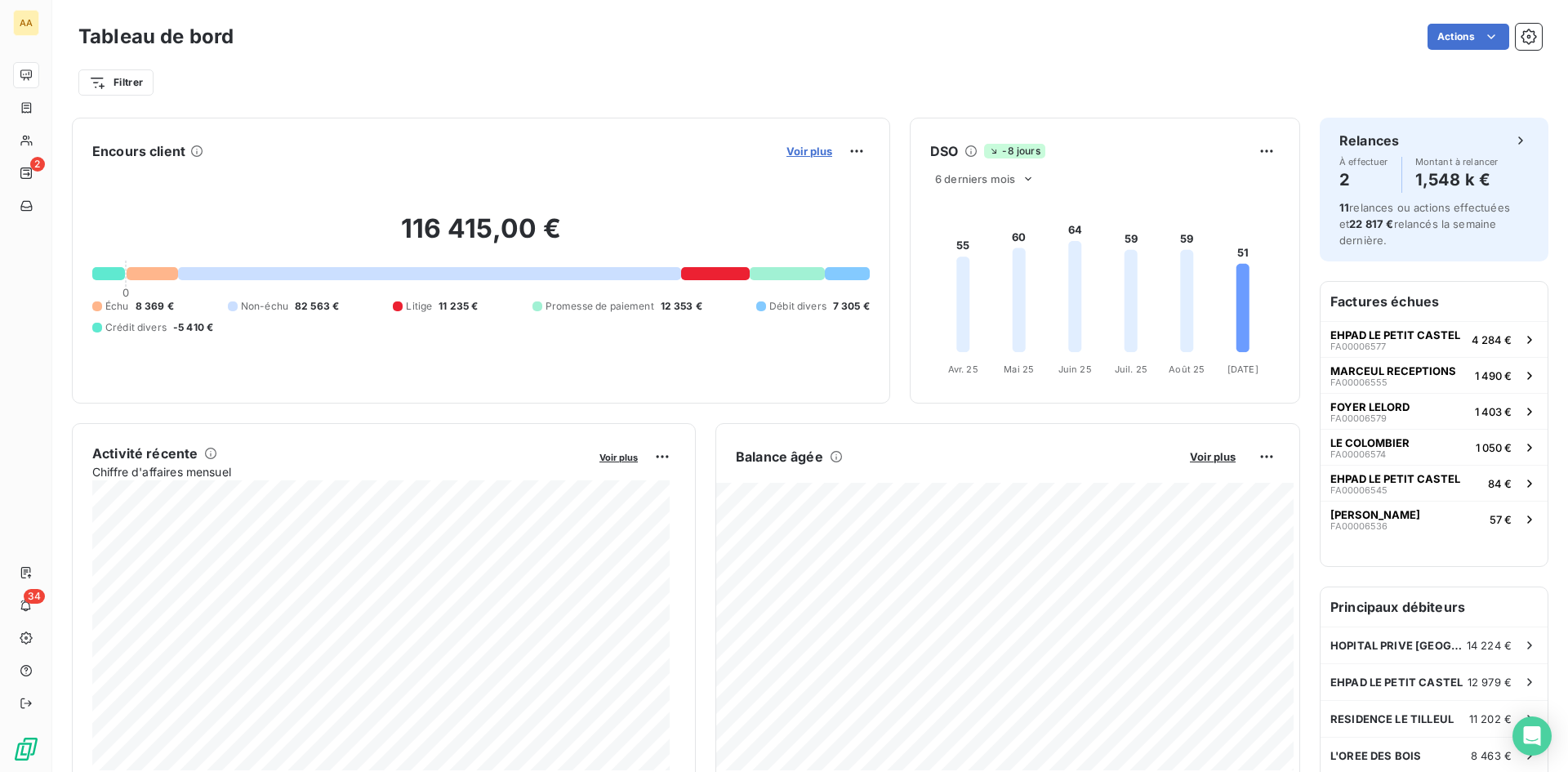
click at [792, 151] on span "Voir plus" at bounding box center [810, 151] width 46 height 13
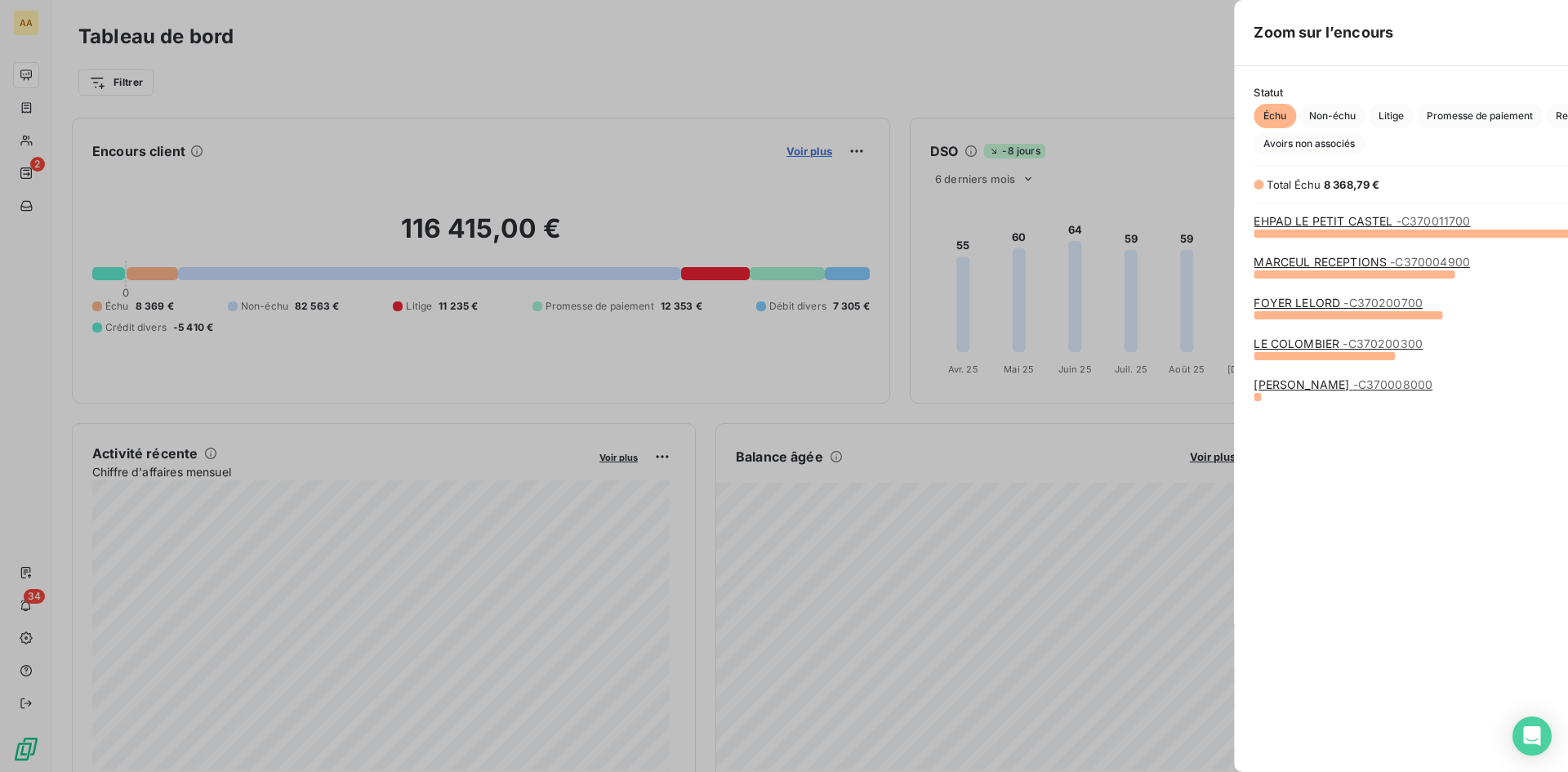
scroll to position [759, 615]
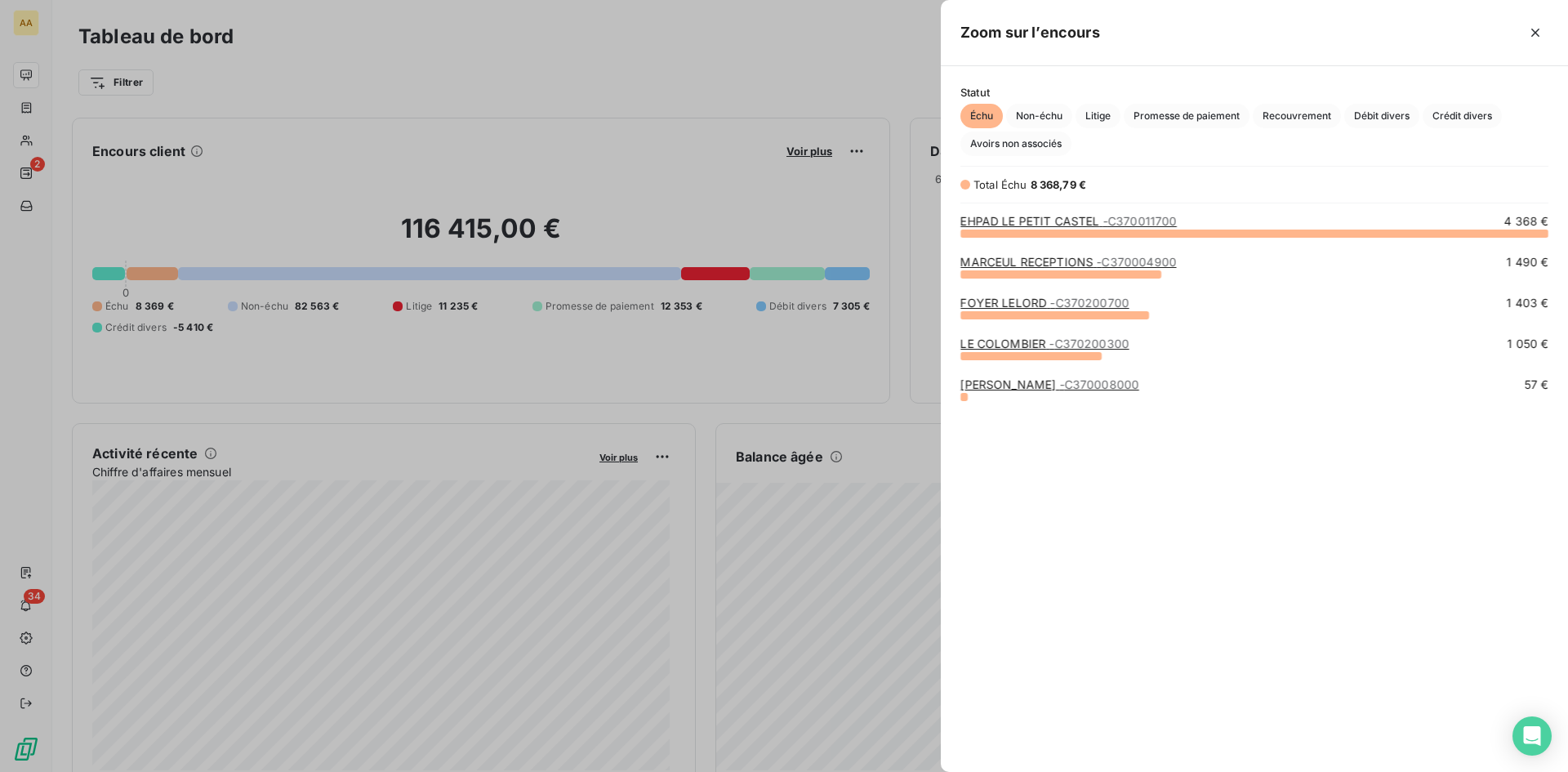
click at [850, 300] on span "- C370200700" at bounding box center [1090, 302] width 79 height 14
